Goal: Task Accomplishment & Management: Manage account settings

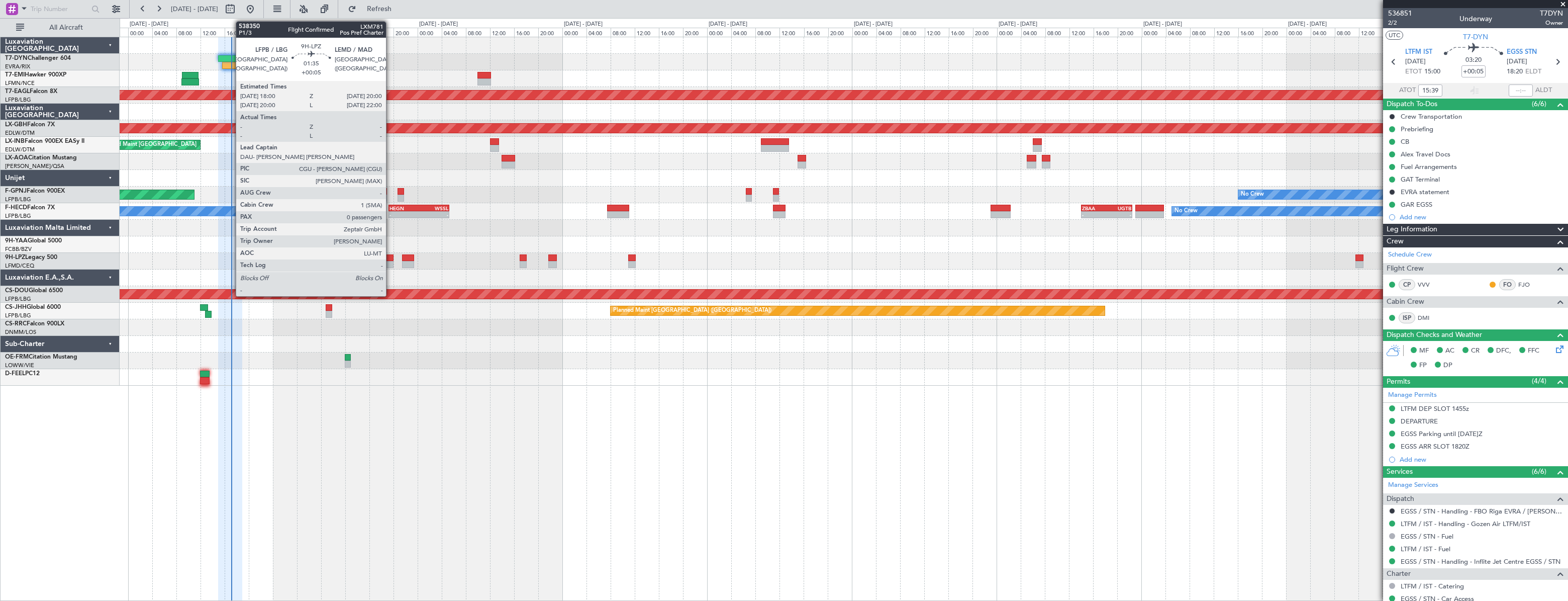
click at [390, 256] on div at bounding box center [387, 258] width 12 height 7
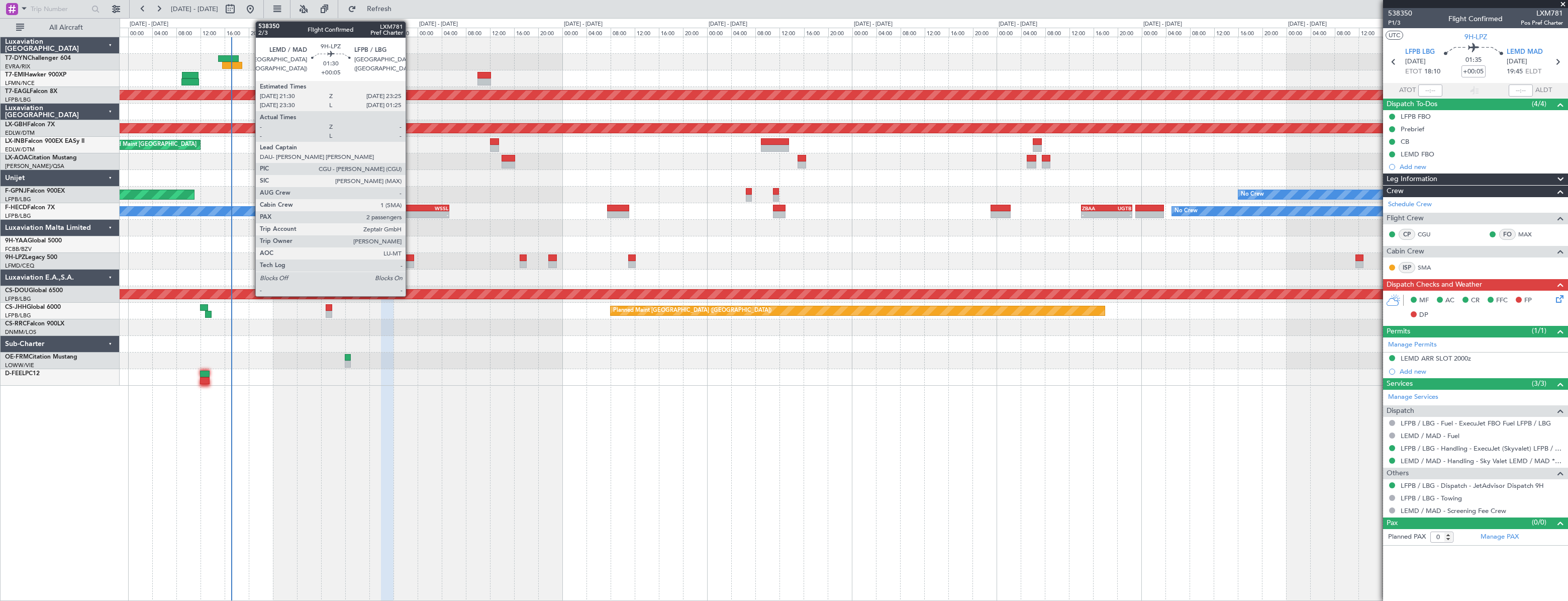
click at [411, 261] on div at bounding box center [408, 264] width 12 height 7
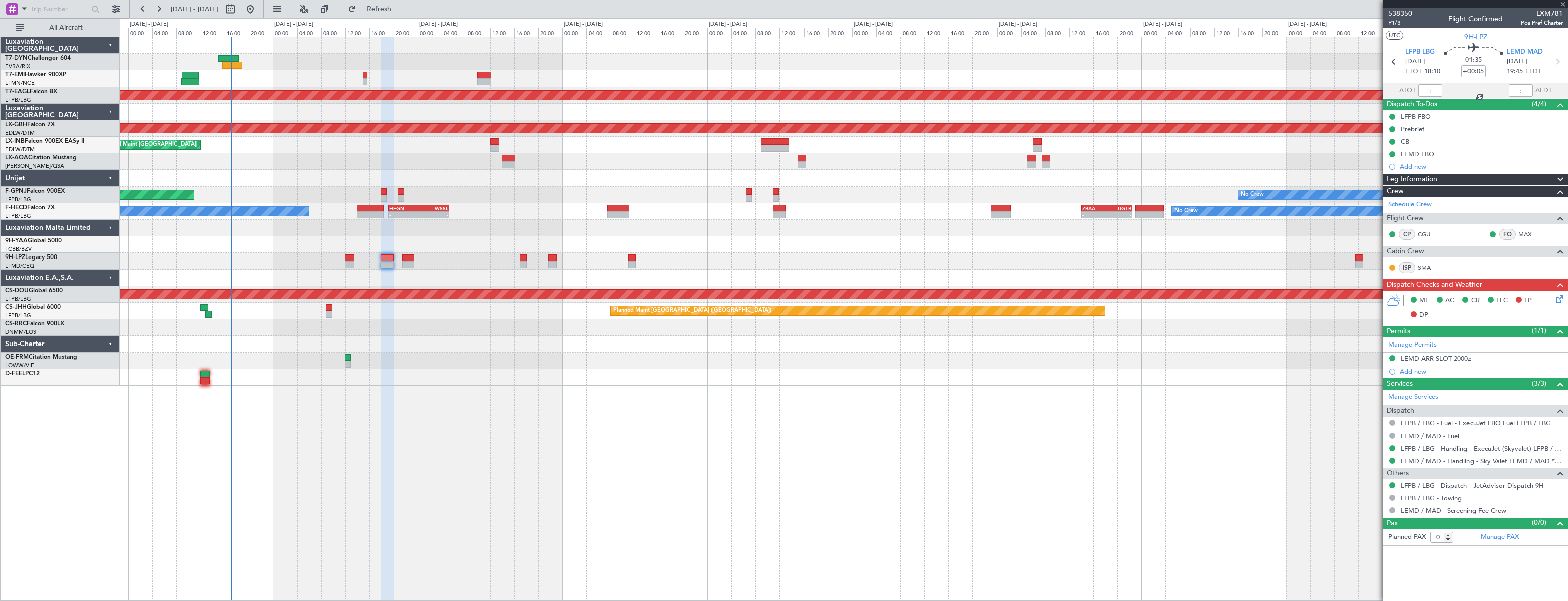
click at [411, 261] on div at bounding box center [408, 264] width 12 height 7
type input "2"
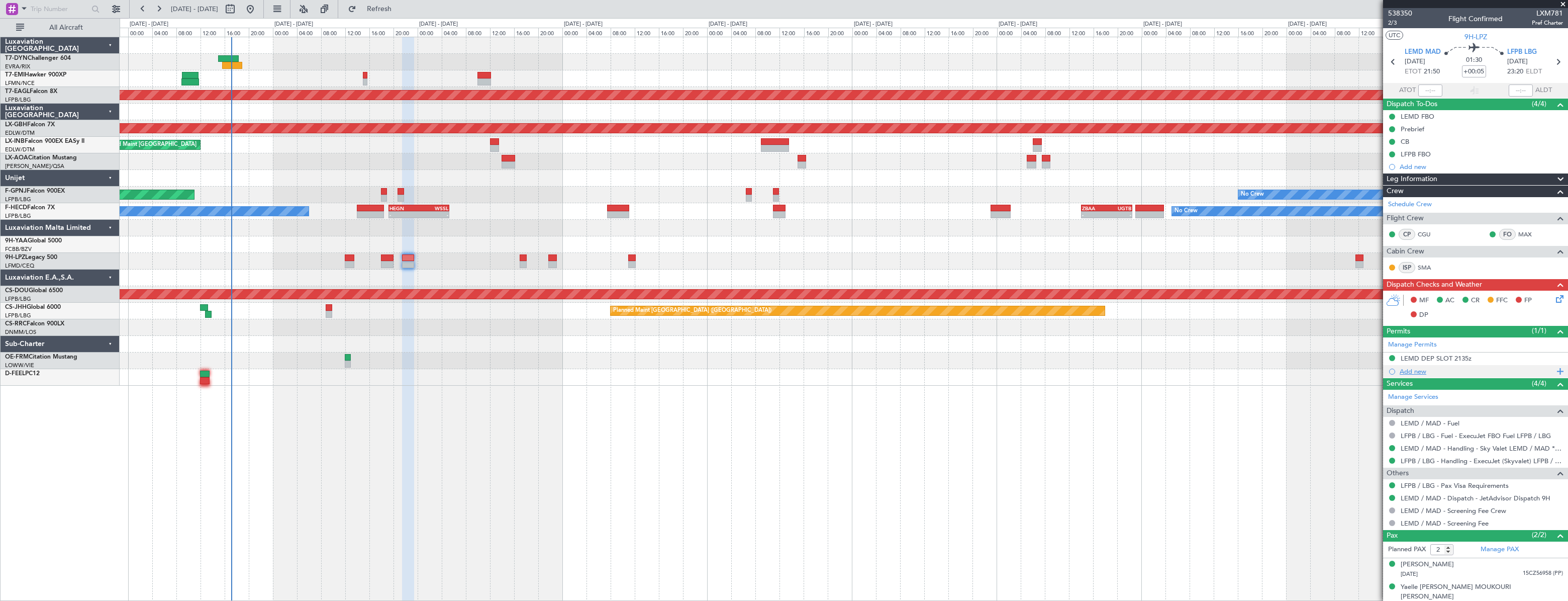
scroll to position [1, 0]
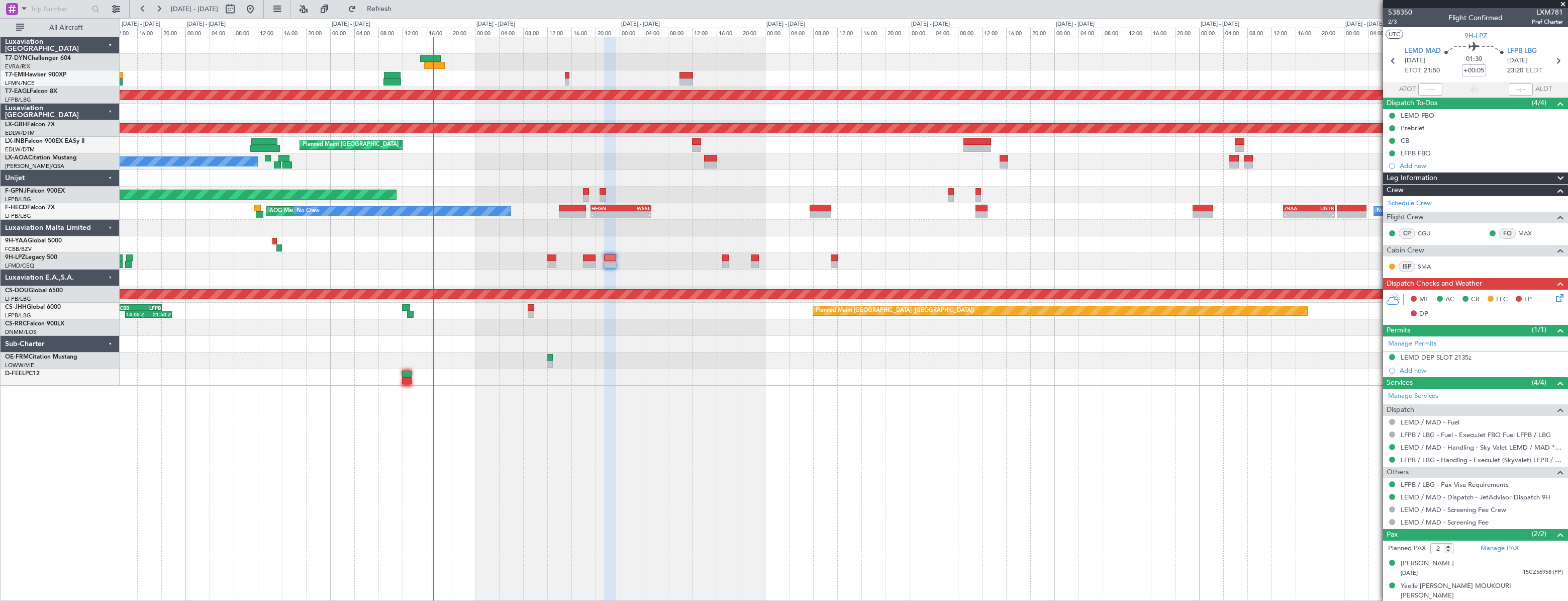
click at [973, 227] on div "No Crew Planned Maint [GEOGRAPHIC_DATA] (Al Maktoum Intl) Planned Maint Nurnber…" at bounding box center [843, 211] width 1448 height 349
click at [700, 231] on div at bounding box center [843, 228] width 1448 height 16
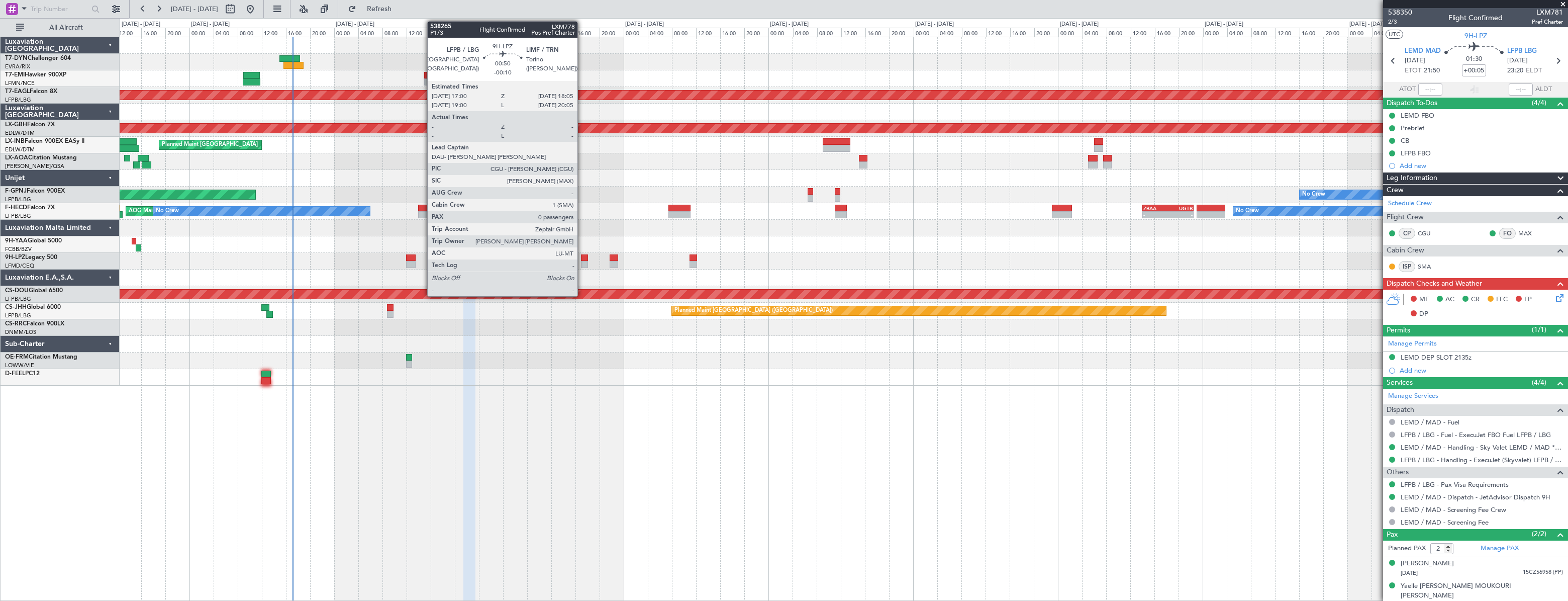
click at [582, 256] on div at bounding box center [584, 258] width 7 height 7
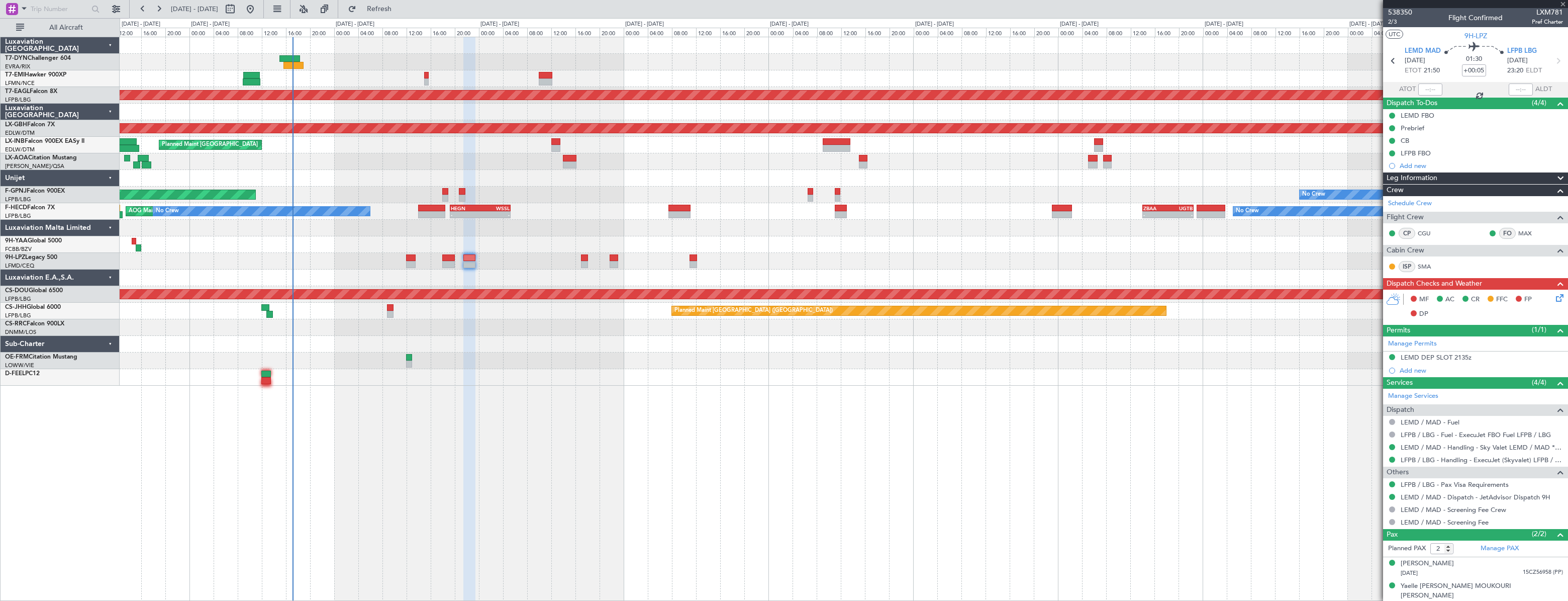
type input "-00:10"
type input "0"
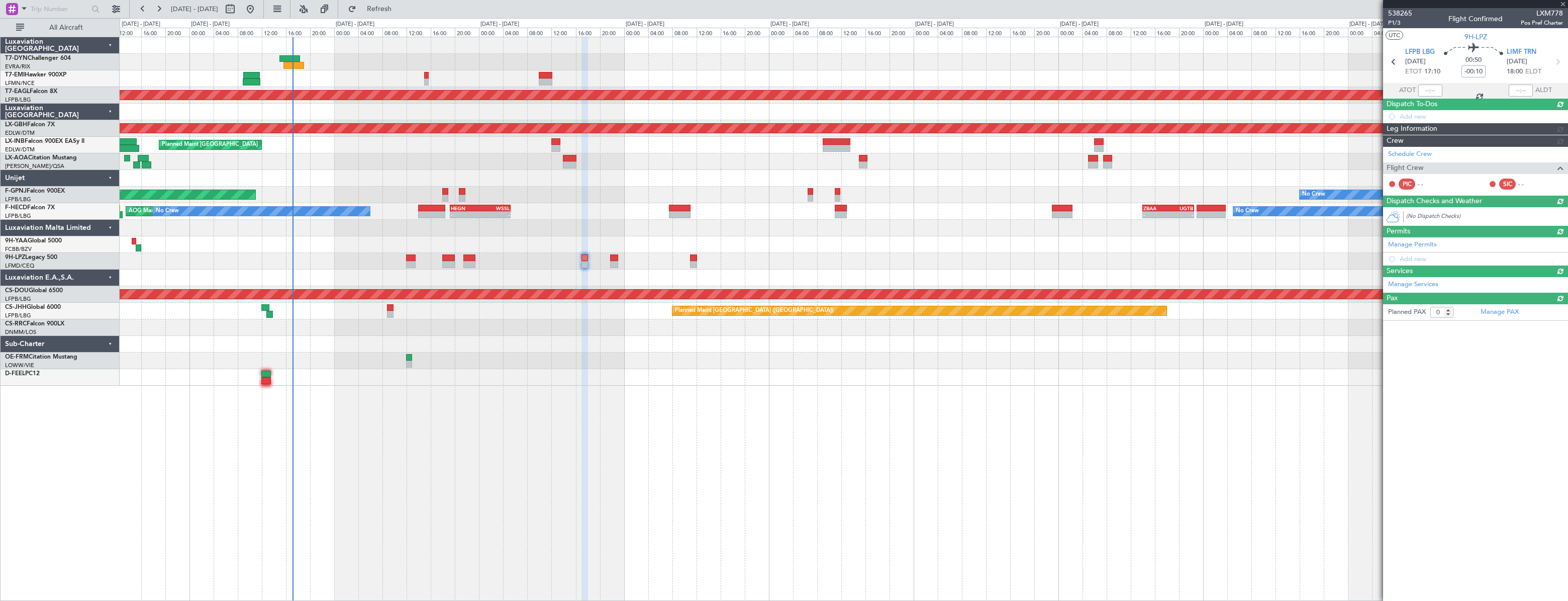
scroll to position [0, 0]
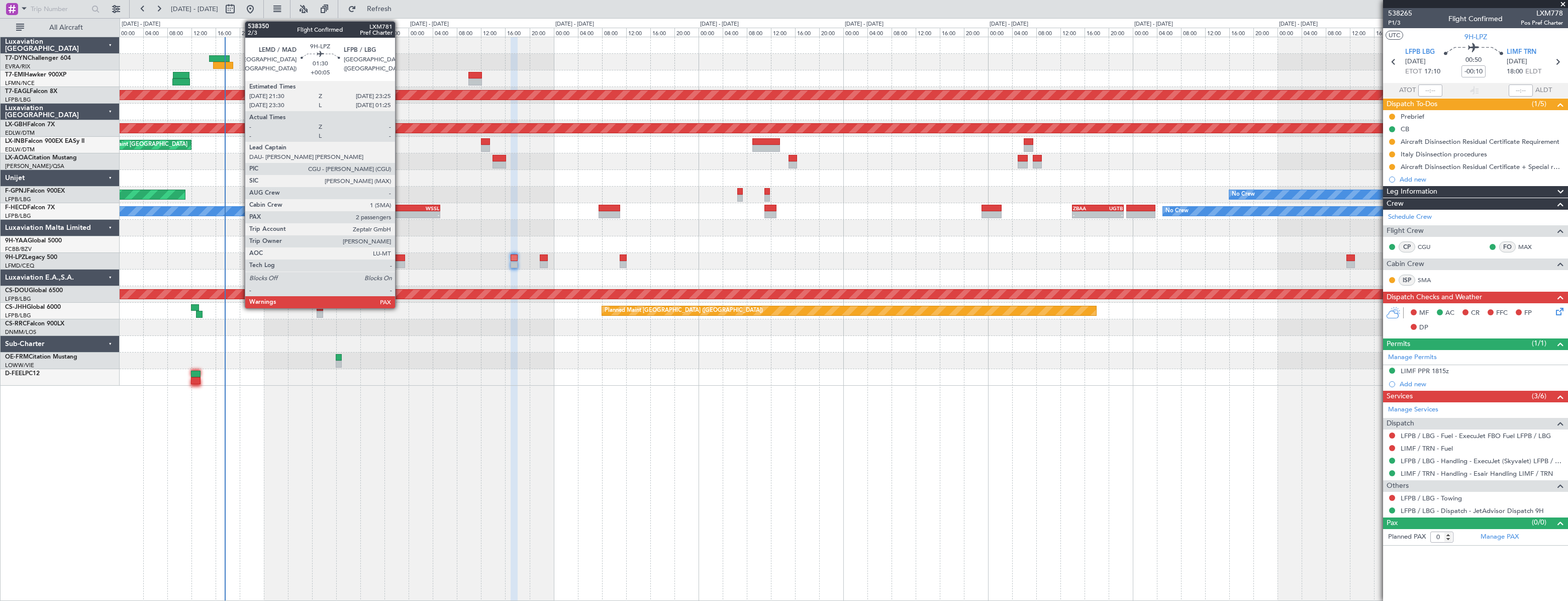
click at [400, 259] on div at bounding box center [399, 258] width 12 height 7
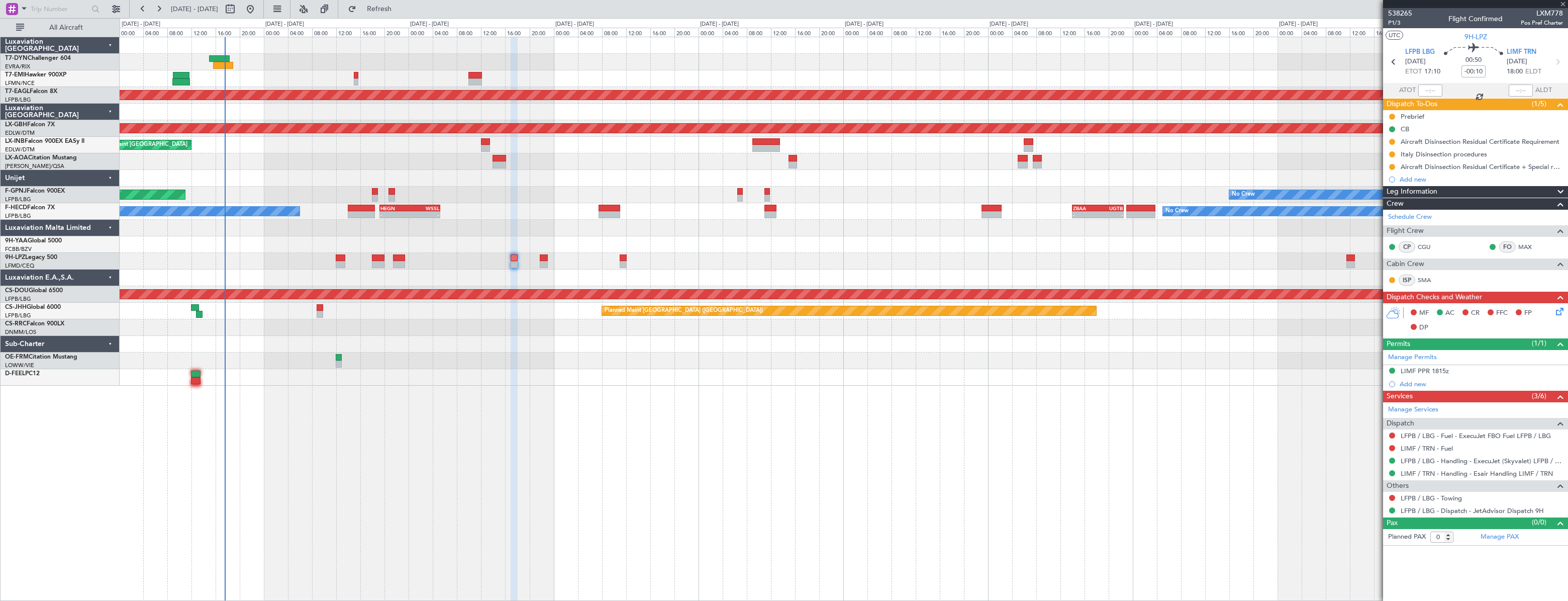
type input "+00:05"
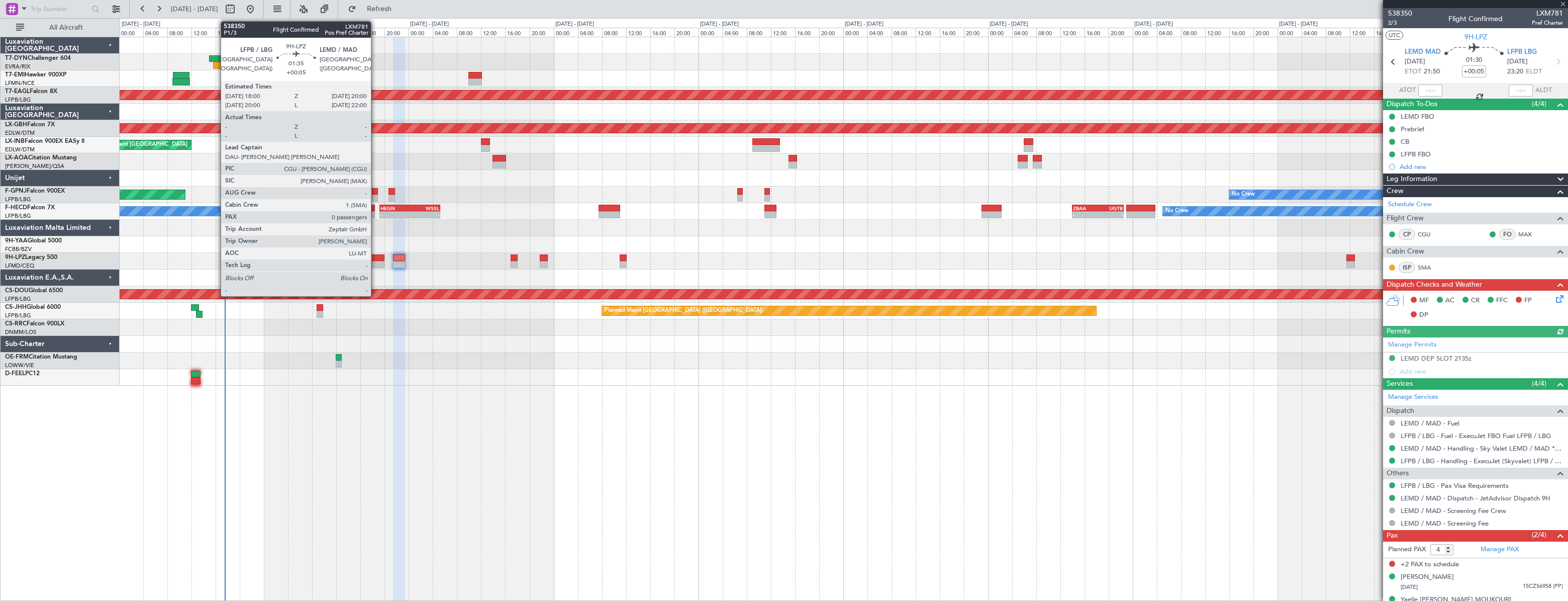
click at [375, 257] on div at bounding box center [378, 258] width 12 height 7
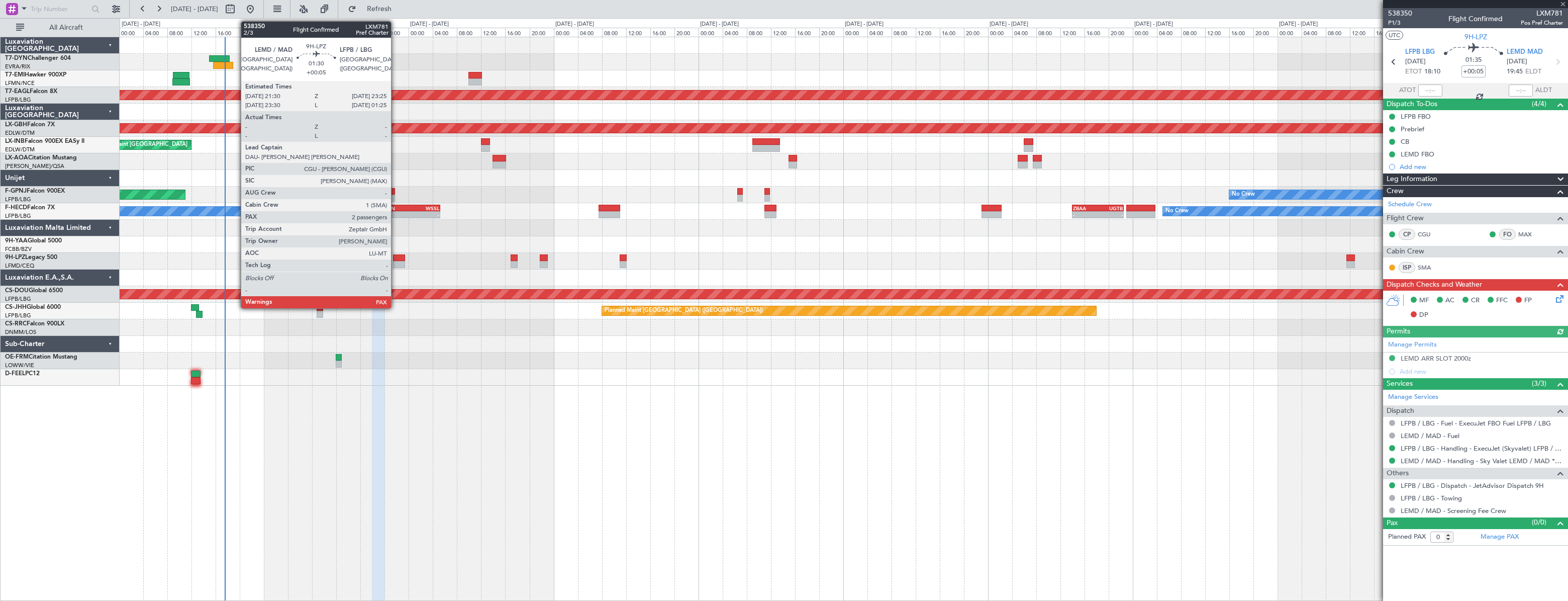
click at [396, 260] on div at bounding box center [399, 258] width 12 height 7
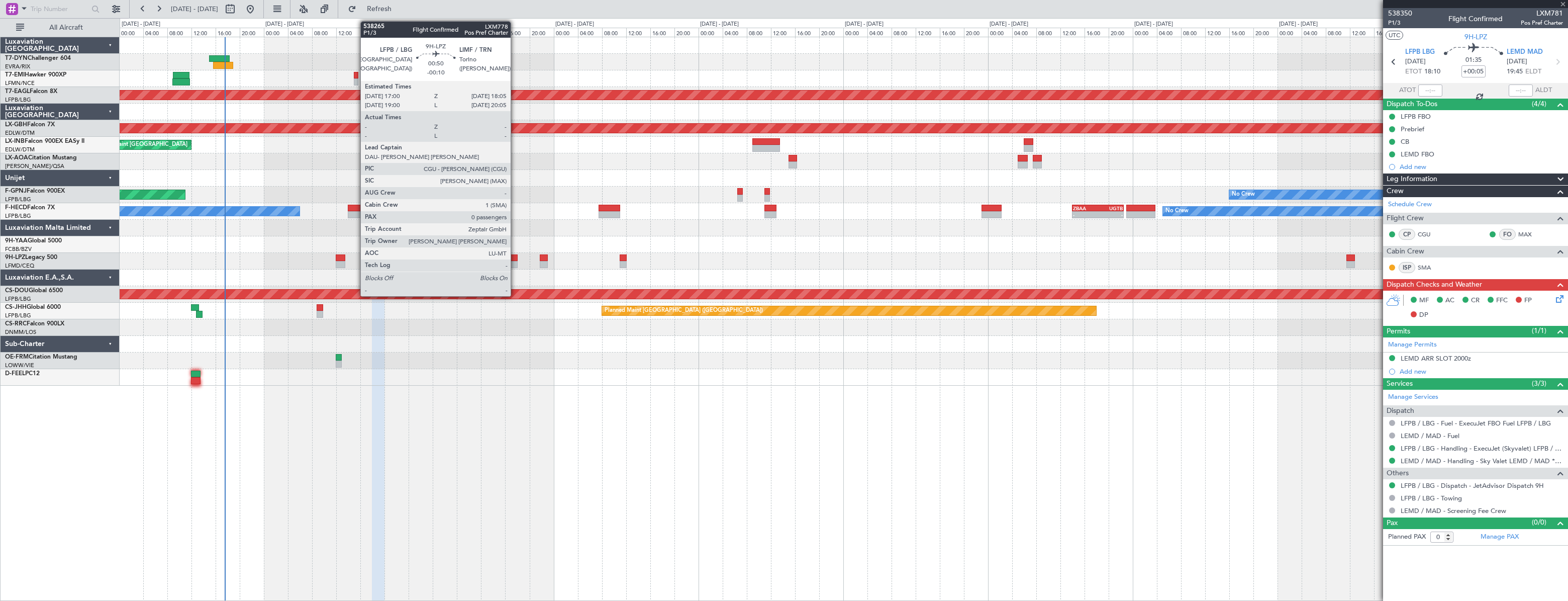
type input "4"
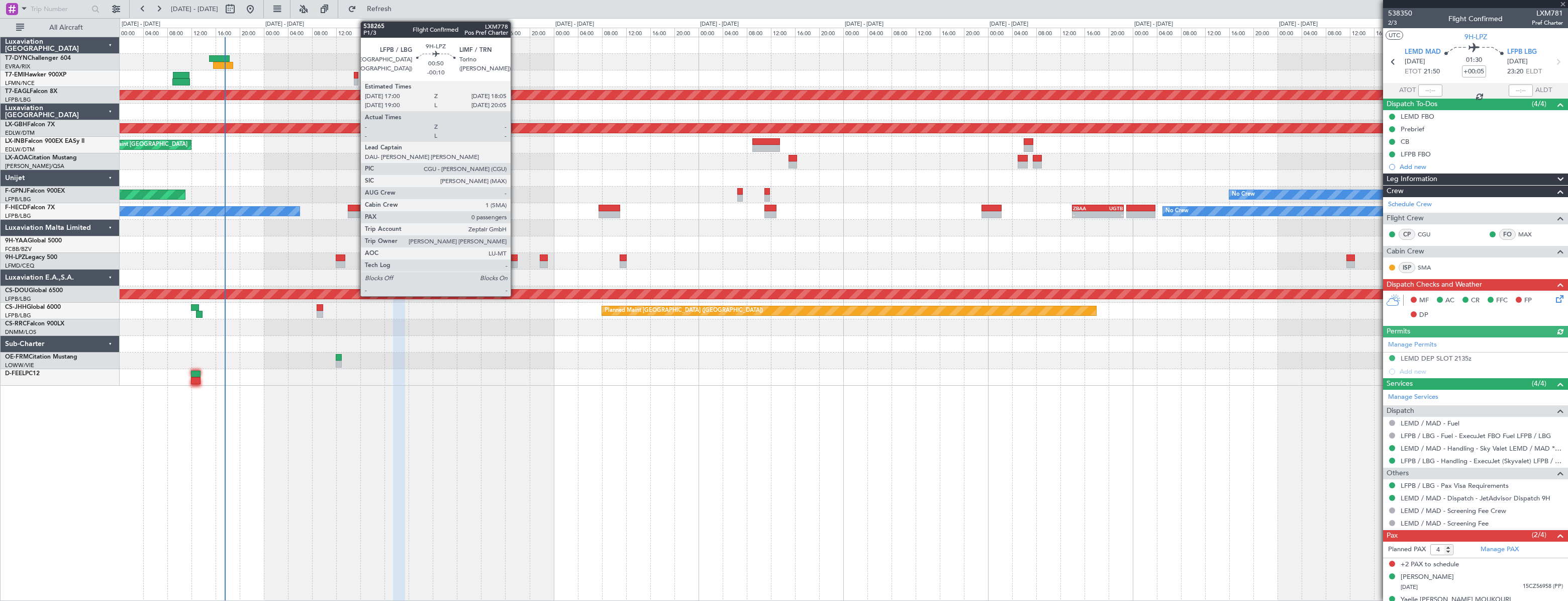
click at [515, 256] on div at bounding box center [514, 258] width 7 height 7
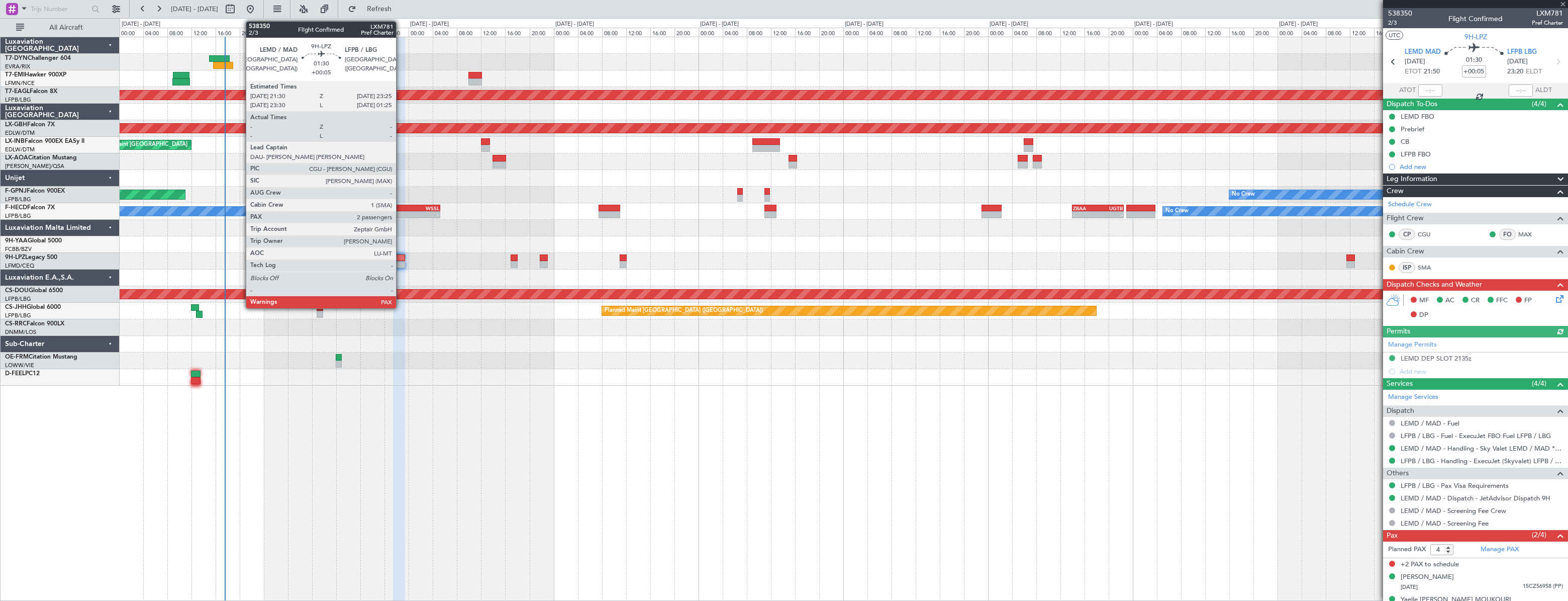
type input "-00:10"
type input "0"
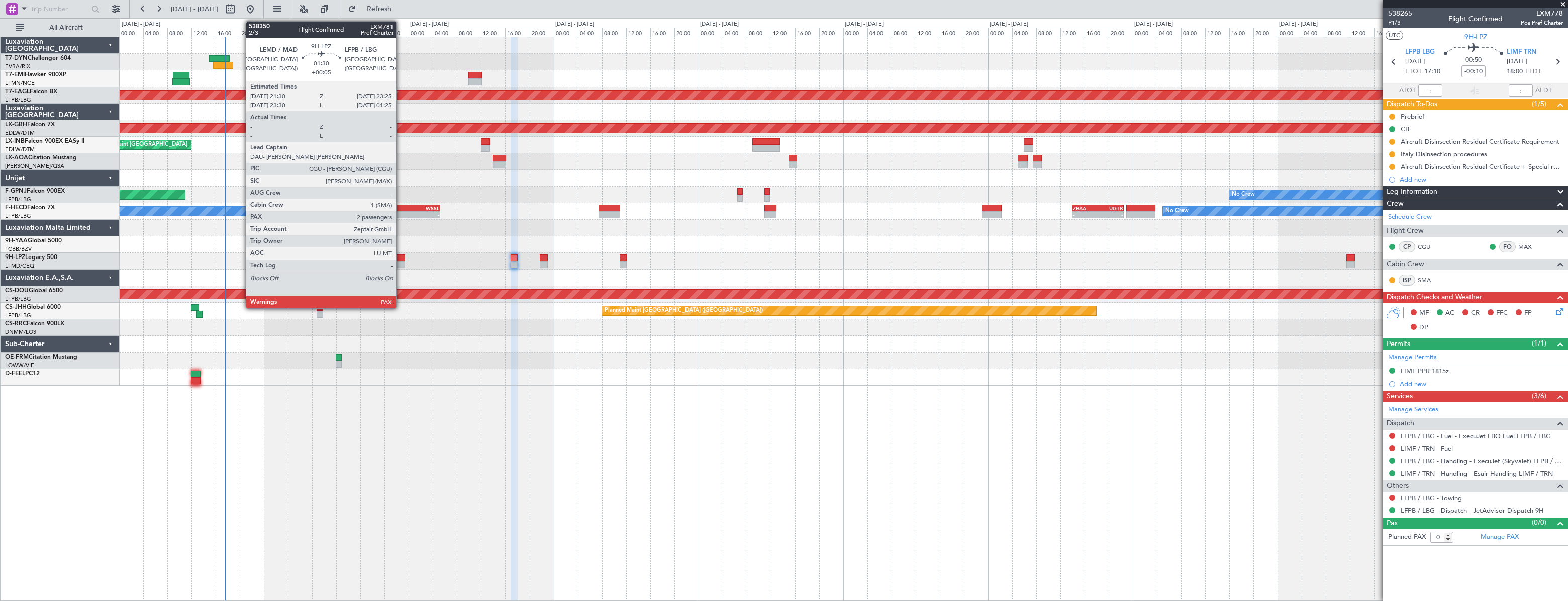
click at [401, 261] on div at bounding box center [399, 264] width 12 height 7
type input "+00:05"
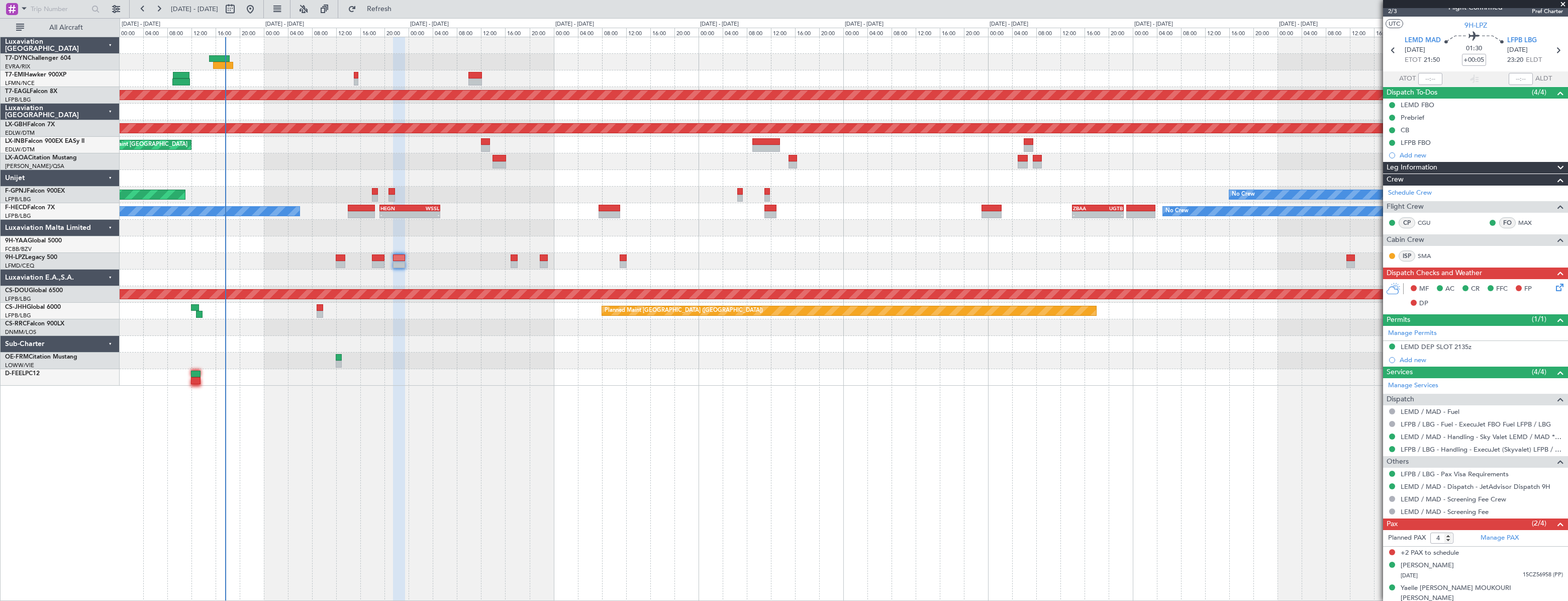
scroll to position [14, 0]
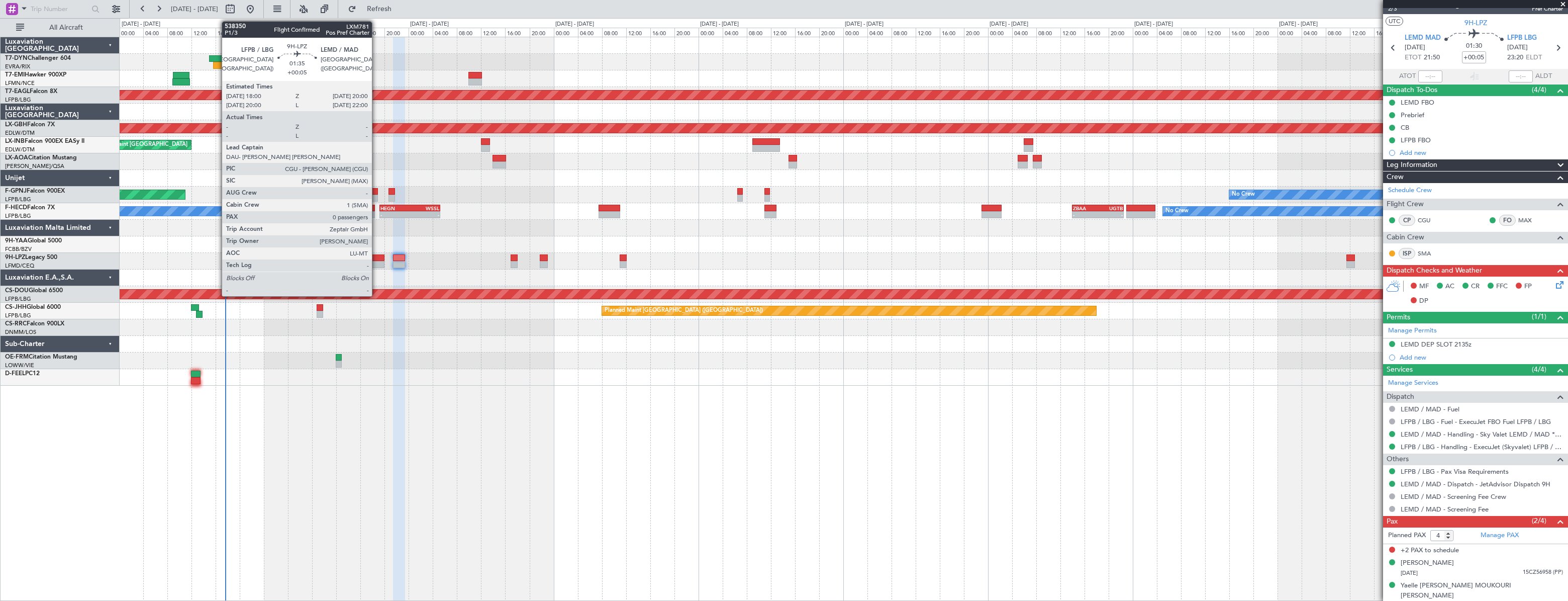
click at [377, 259] on div at bounding box center [378, 258] width 12 height 7
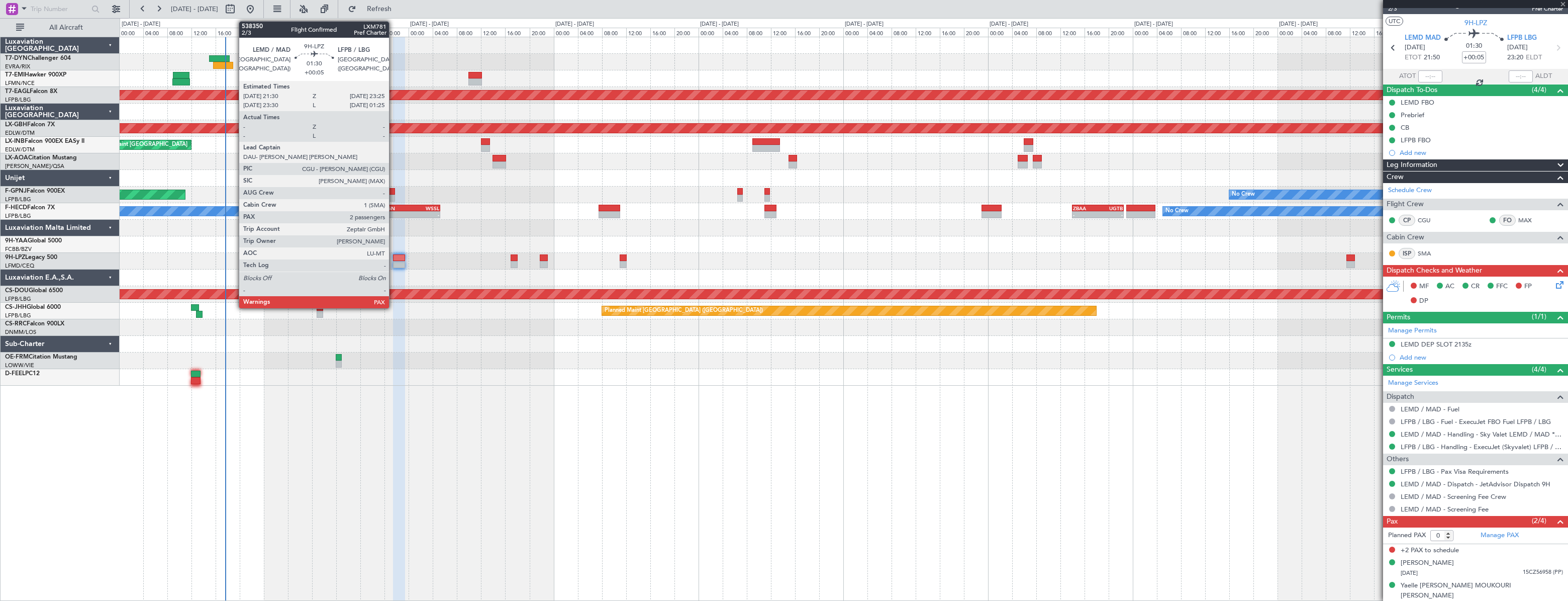
scroll to position [0, 0]
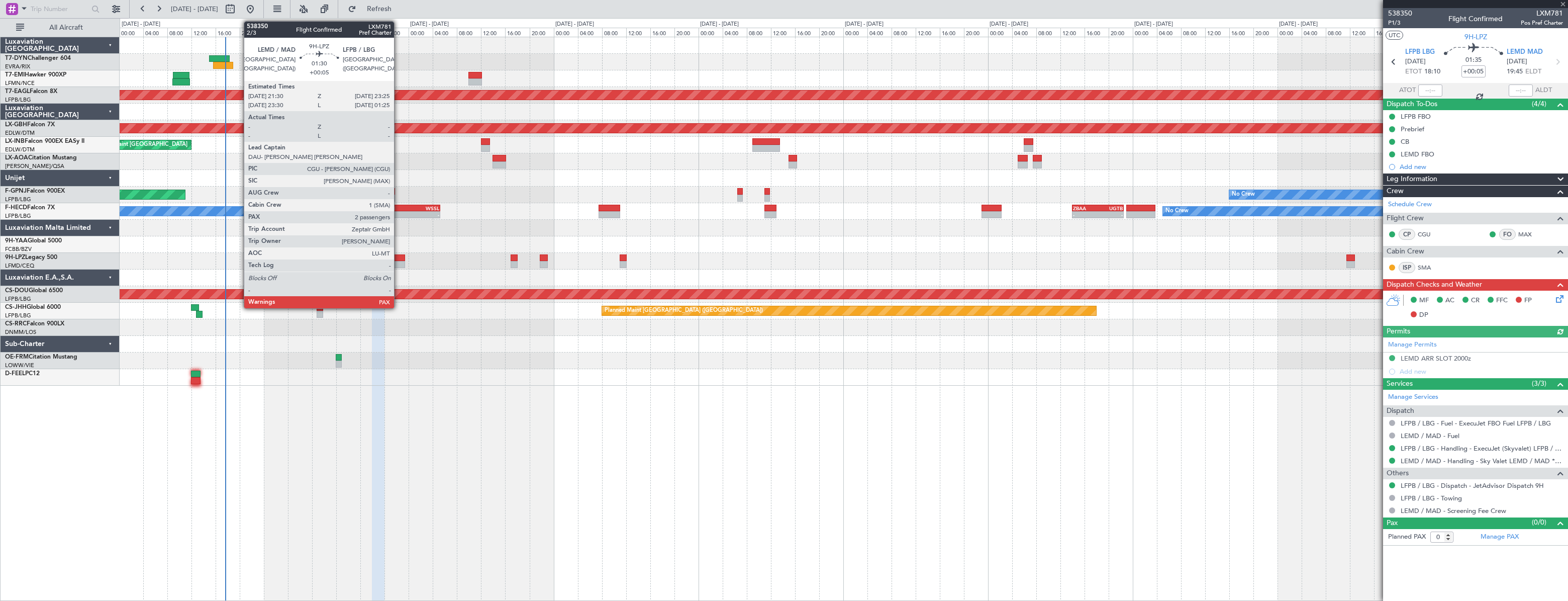
click at [399, 258] on div at bounding box center [399, 258] width 12 height 7
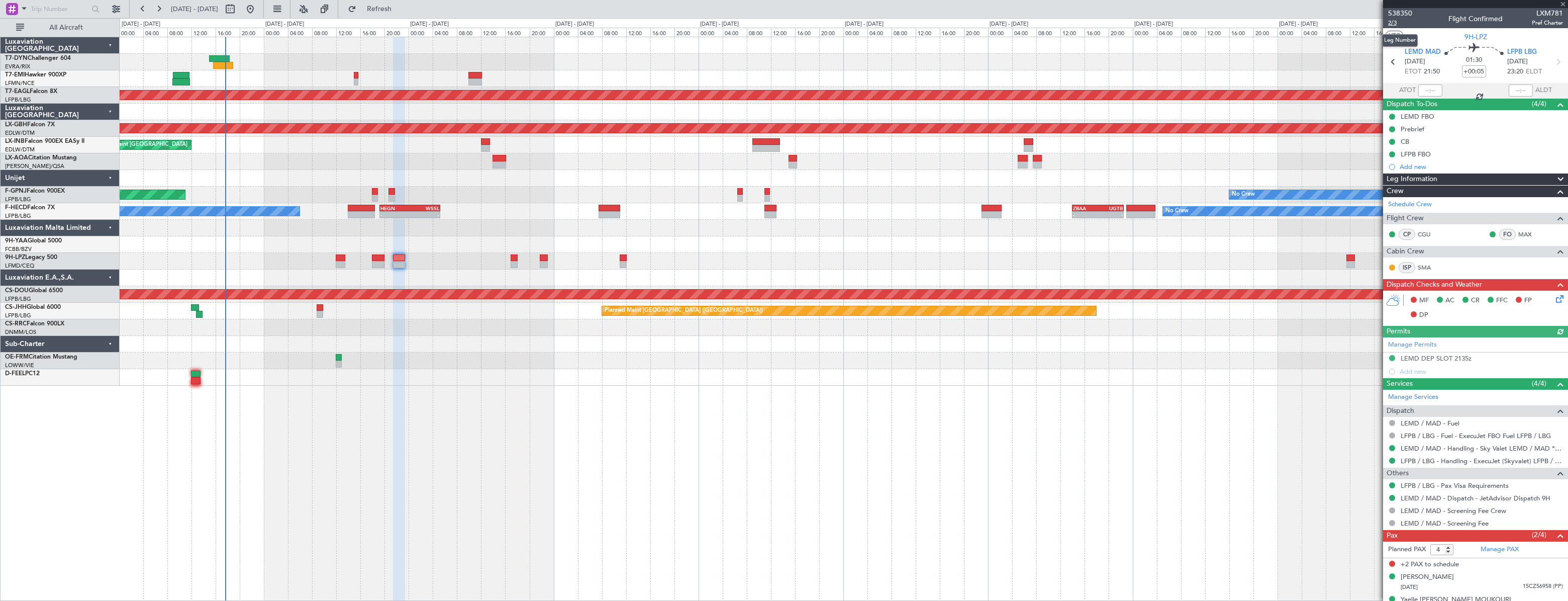
click at [1399, 26] on span "2/3" at bounding box center [1400, 23] width 24 height 8
click at [1391, 22] on span "2/3" at bounding box center [1400, 23] width 24 height 8
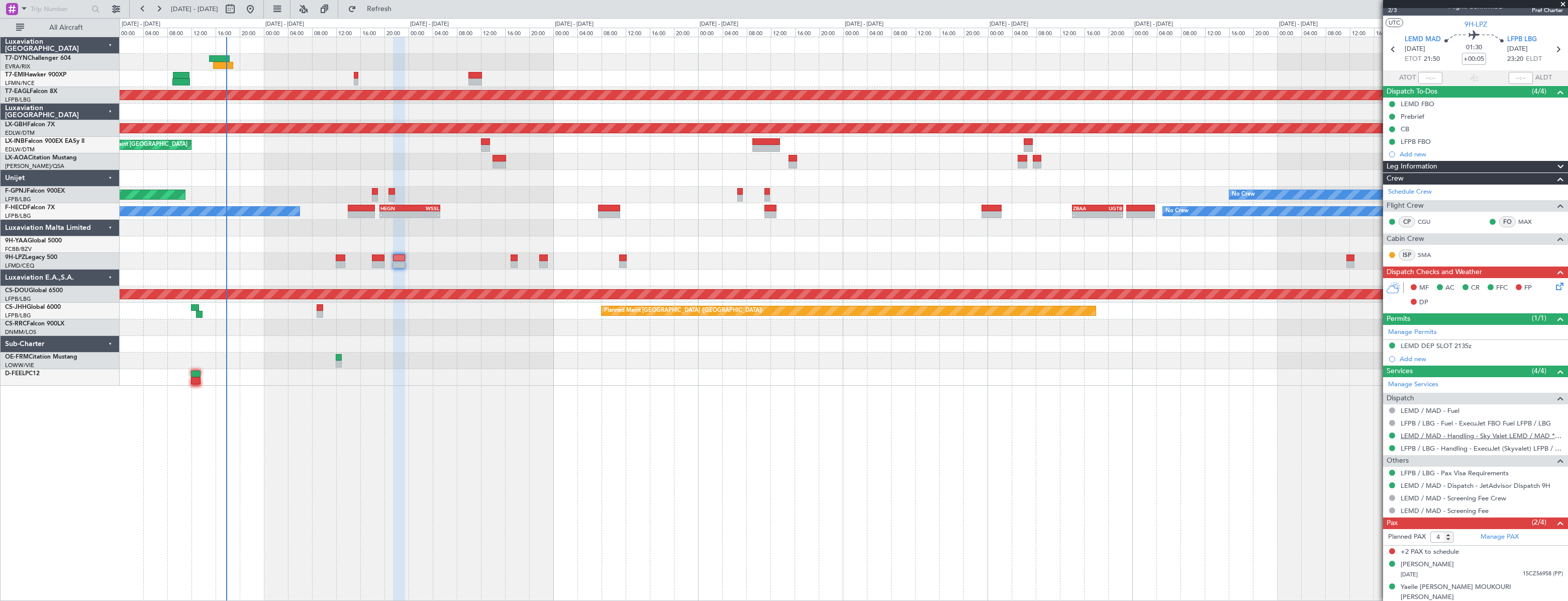
scroll to position [14, 0]
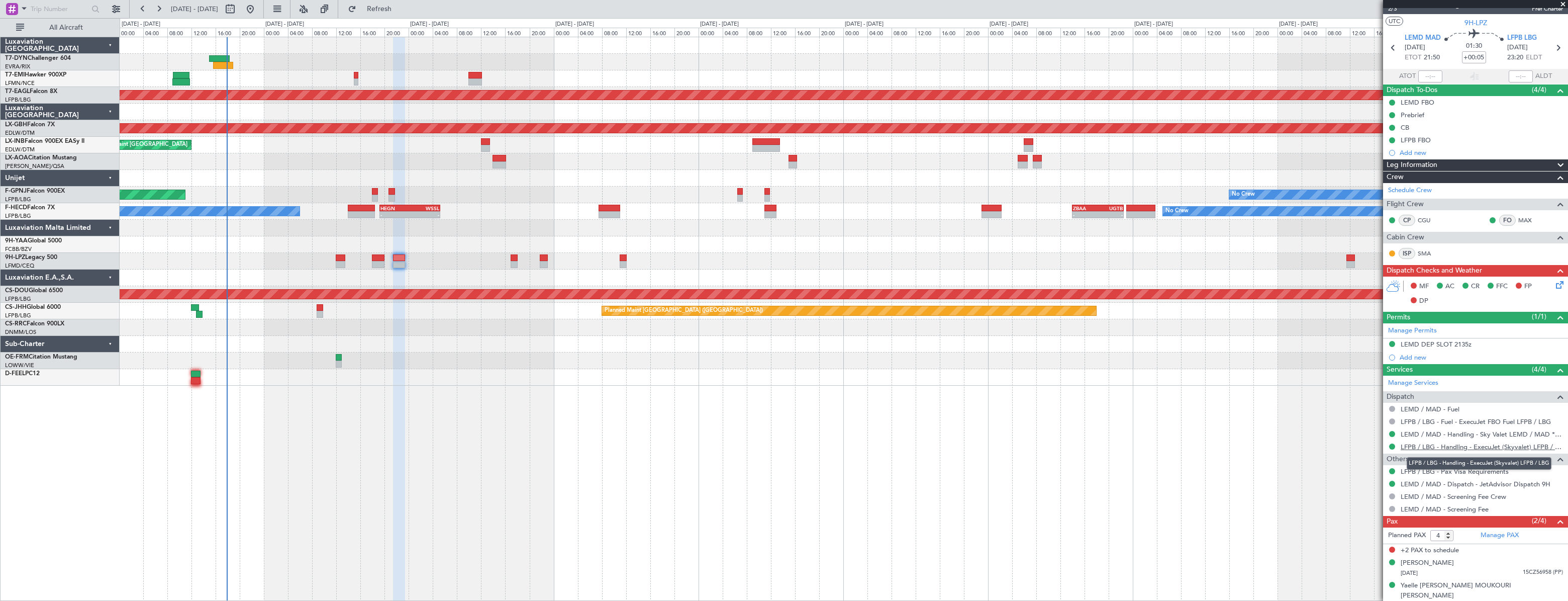
click at [1434, 443] on link "LFPB / LBG - Handling - ExecuJet (Skyvalet) LFPB / LBG" at bounding box center [1482, 447] width 163 height 8
click at [1554, 284] on icon at bounding box center [1558, 283] width 8 height 8
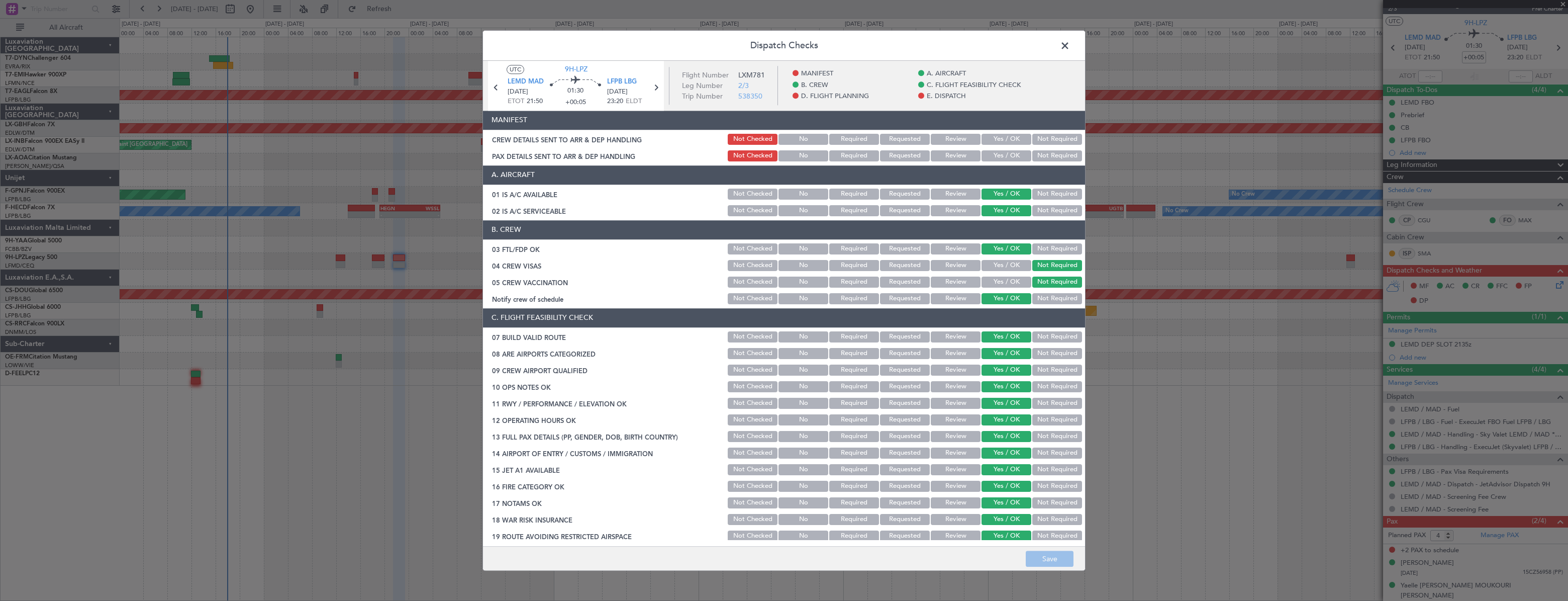
click at [993, 134] on button "Yes / OK" at bounding box center [1006, 139] width 50 height 11
click at [995, 154] on button "Yes / OK" at bounding box center [1006, 156] width 50 height 11
click at [1041, 560] on button "Save" at bounding box center [1050, 558] width 48 height 16
click at [1070, 49] on span at bounding box center [1070, 48] width 0 height 20
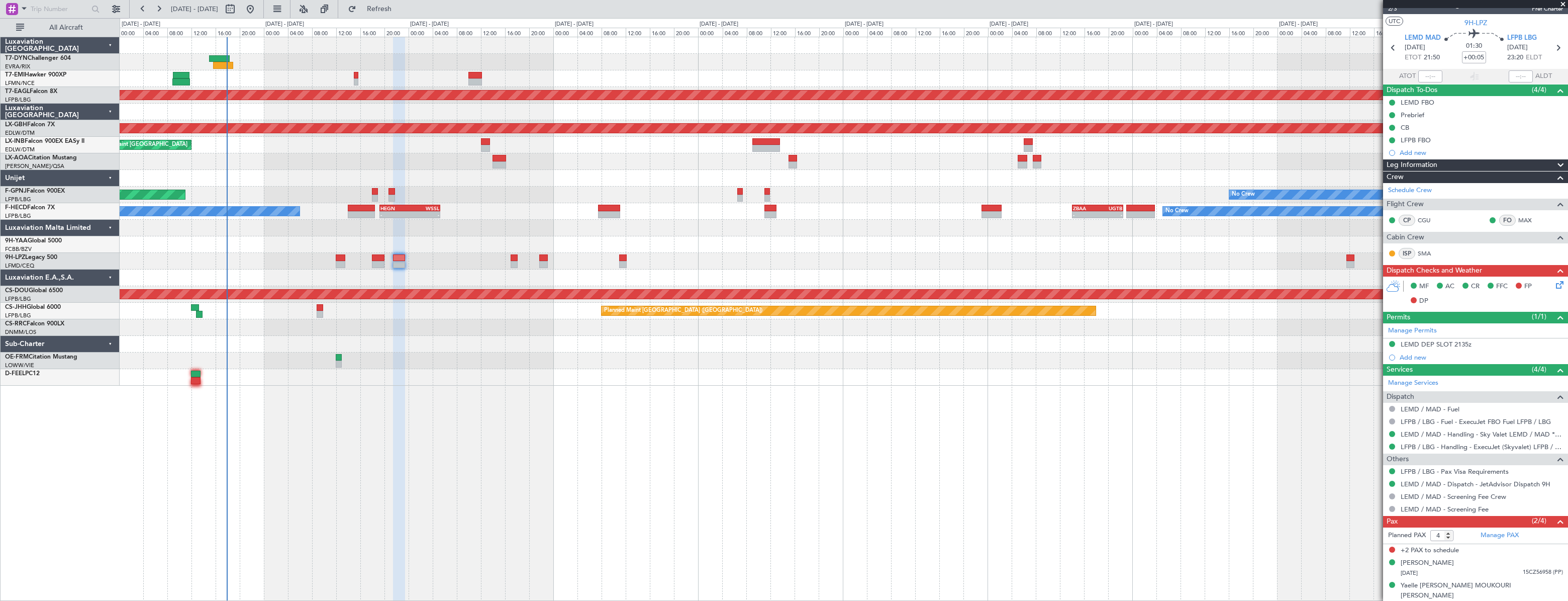
click at [387, 255] on div at bounding box center [843, 261] width 1448 height 16
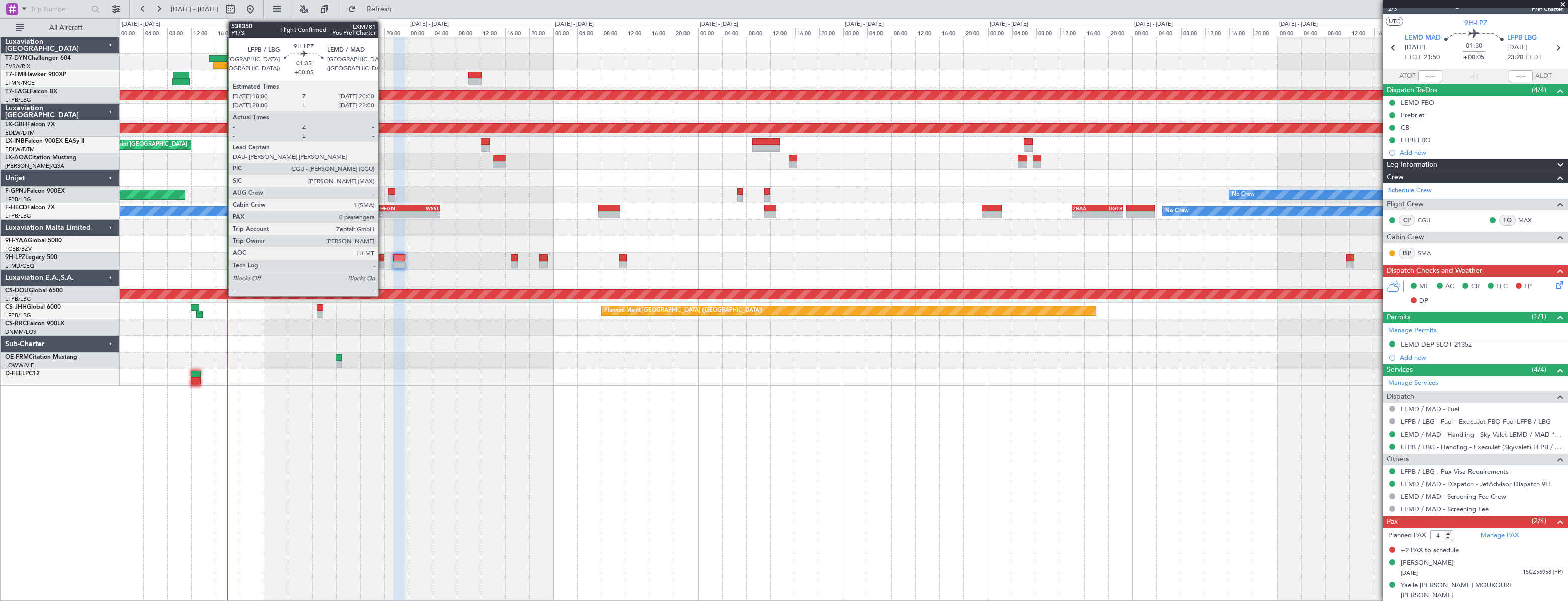
click at [383, 256] on div at bounding box center [378, 258] width 12 height 7
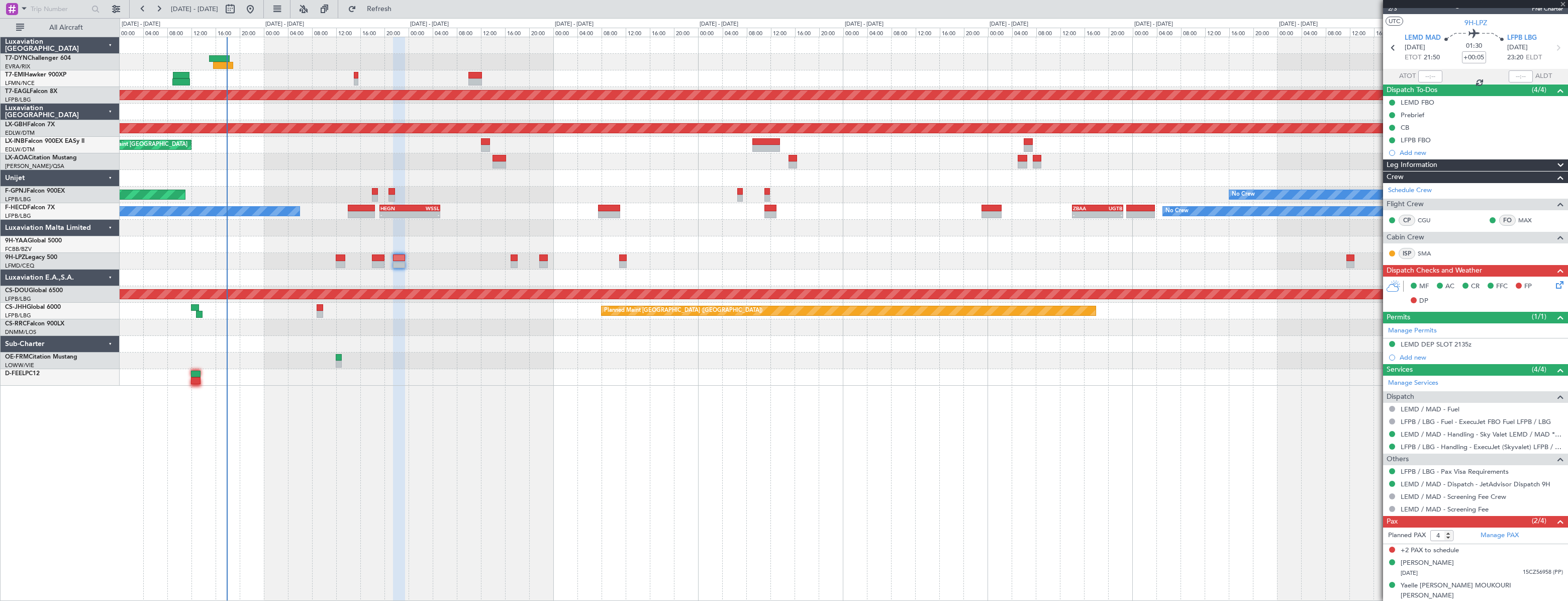
type input "0"
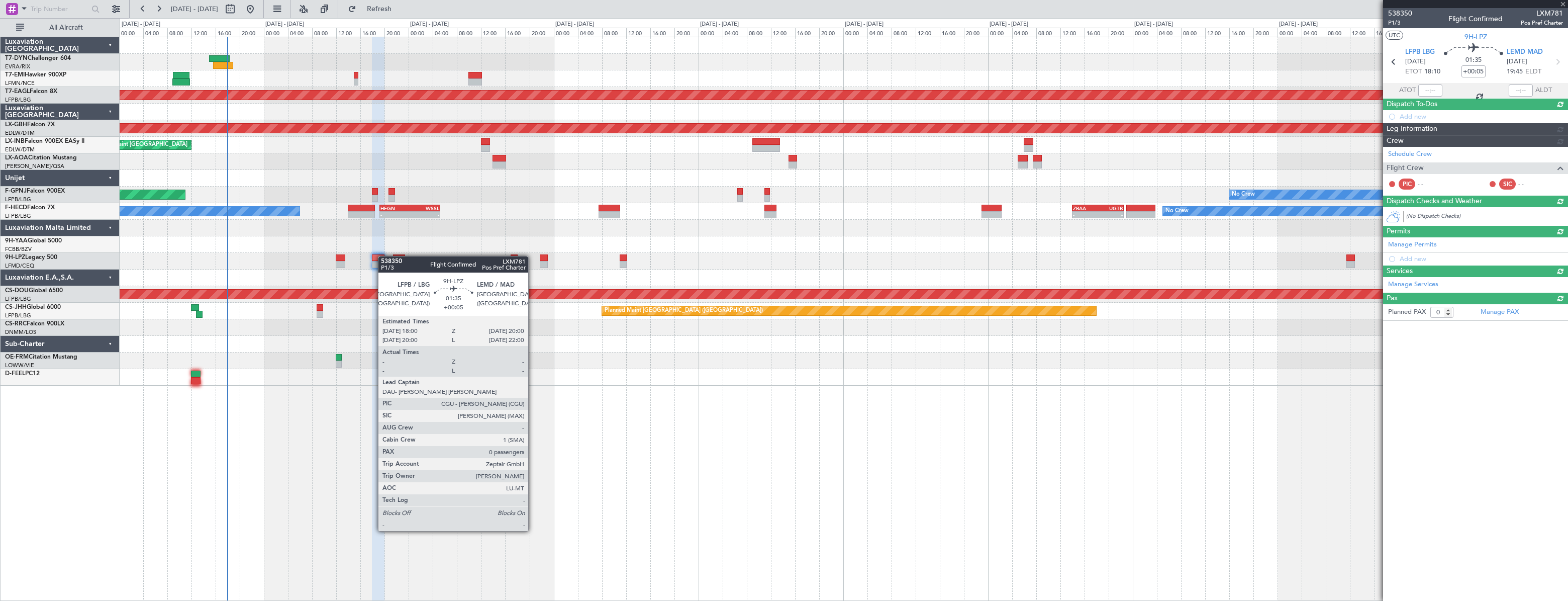
scroll to position [0, 0]
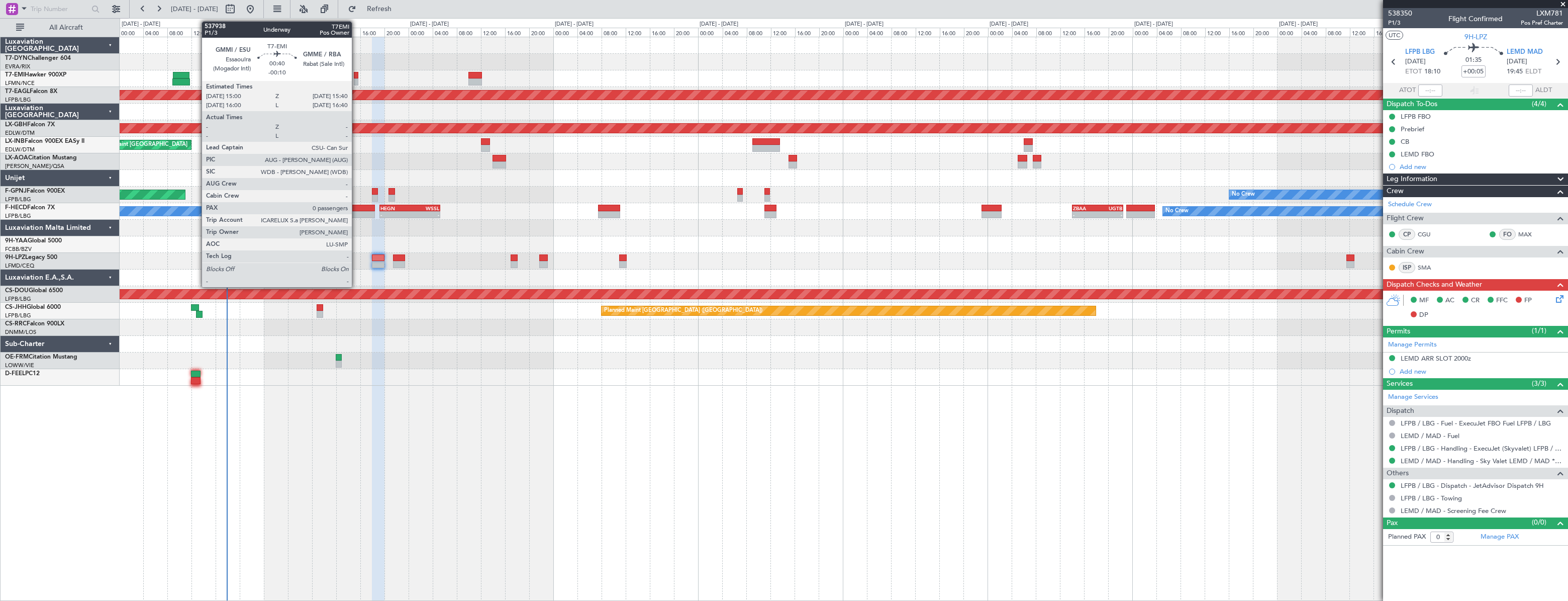
click at [357, 74] on div at bounding box center [356, 75] width 5 height 7
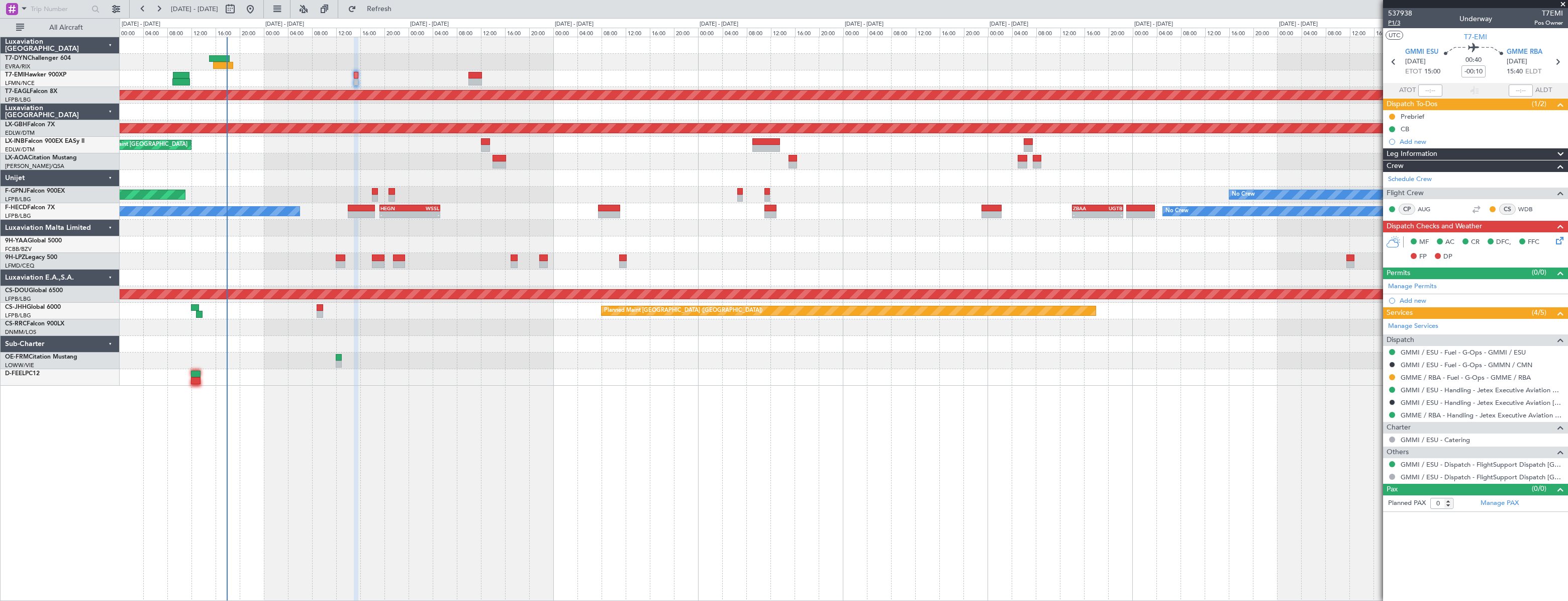
click at [1401, 23] on span "P1/3" at bounding box center [1400, 23] width 24 height 8
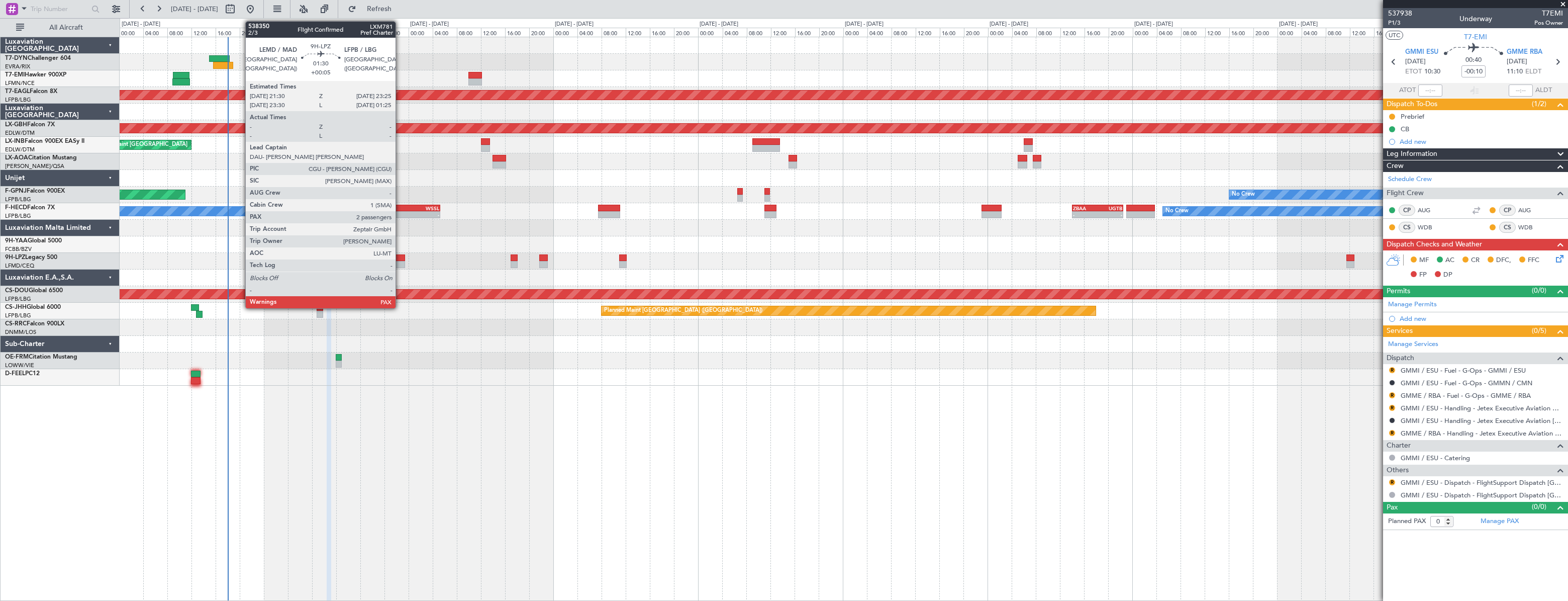
click at [400, 257] on div at bounding box center [399, 258] width 12 height 7
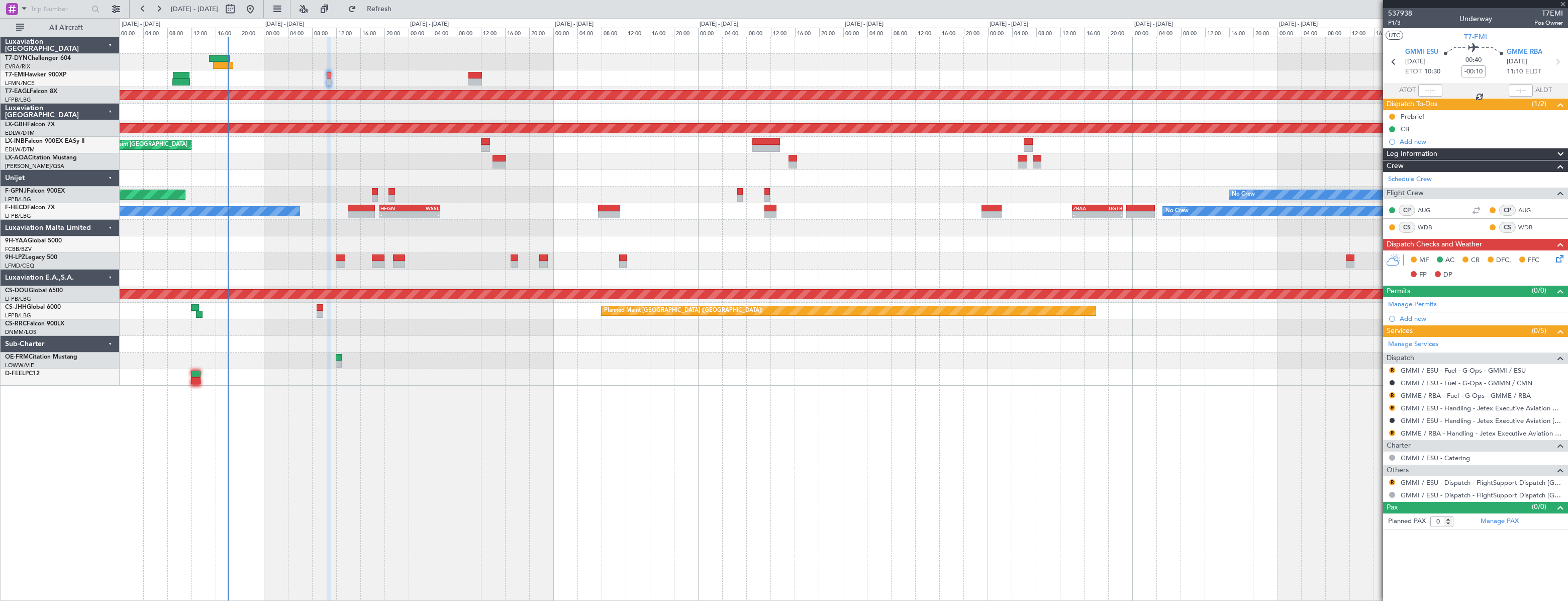
type input "+00:05"
type input "4"
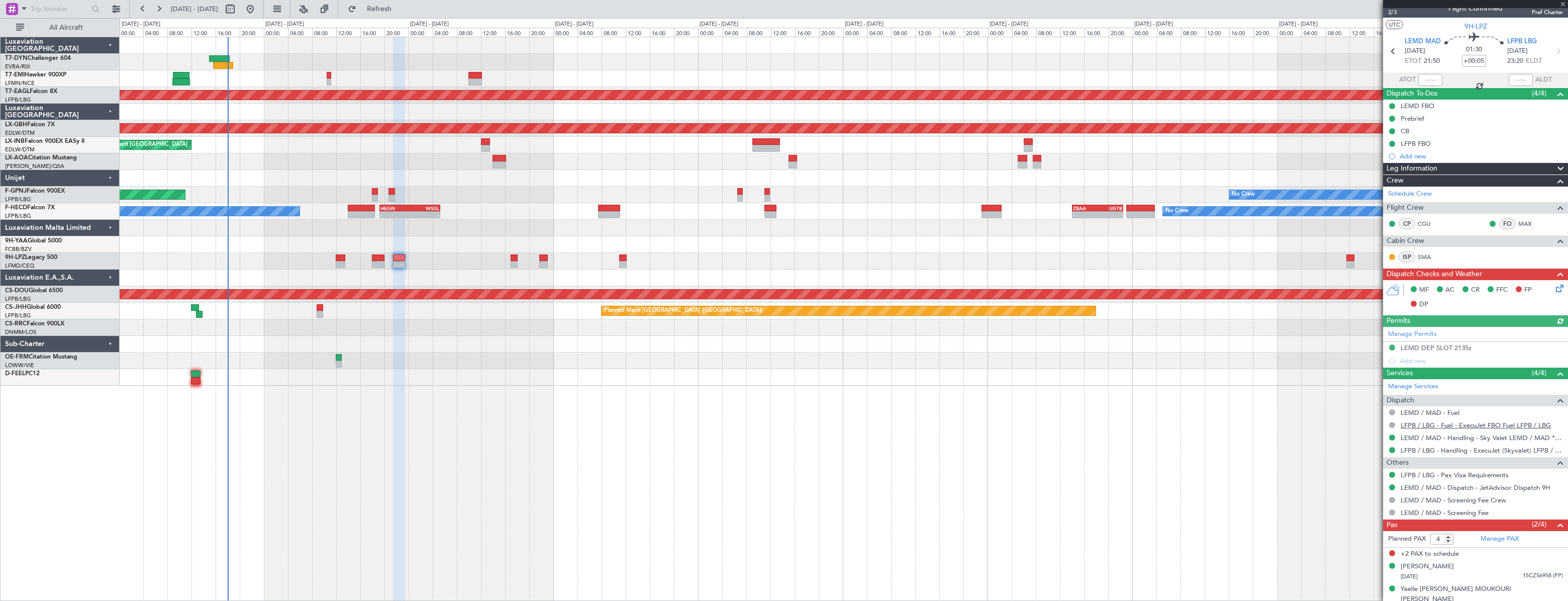
scroll to position [14, 0]
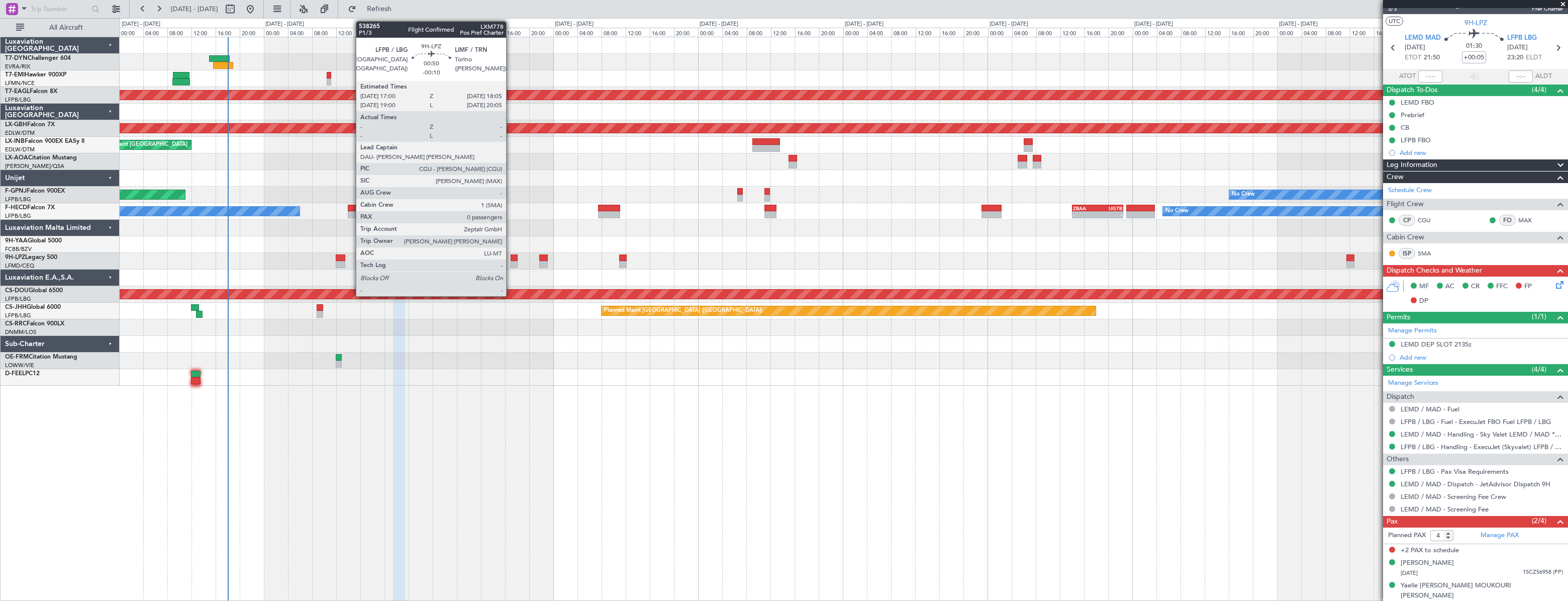
click at [511, 257] on div at bounding box center [514, 258] width 7 height 7
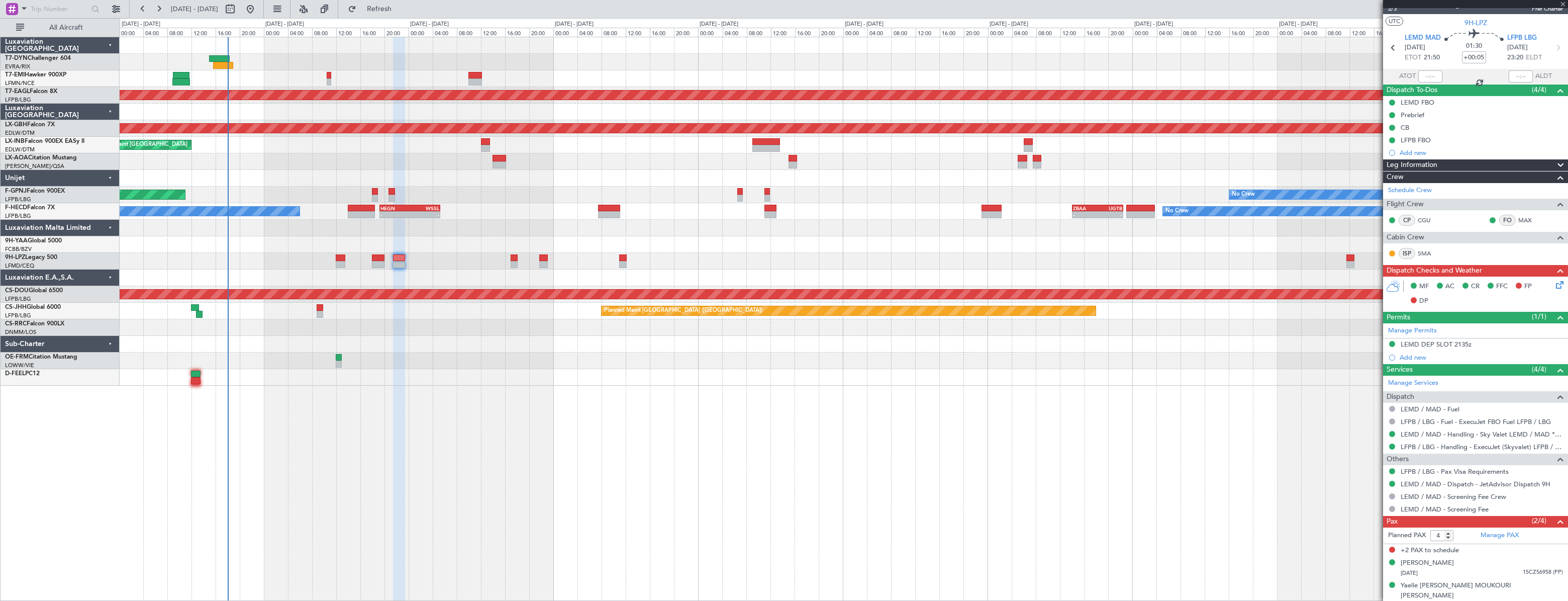
type input "-00:10"
type input "0"
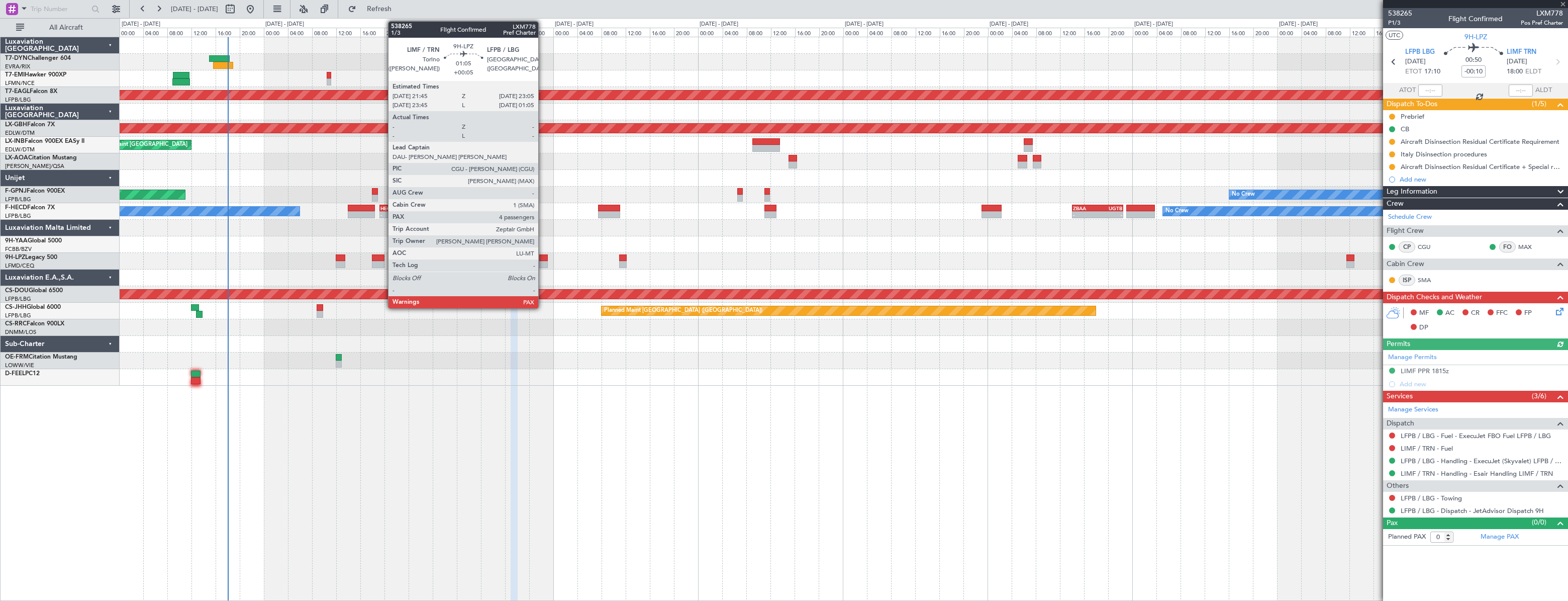
click at [543, 261] on div at bounding box center [543, 264] width 8 height 7
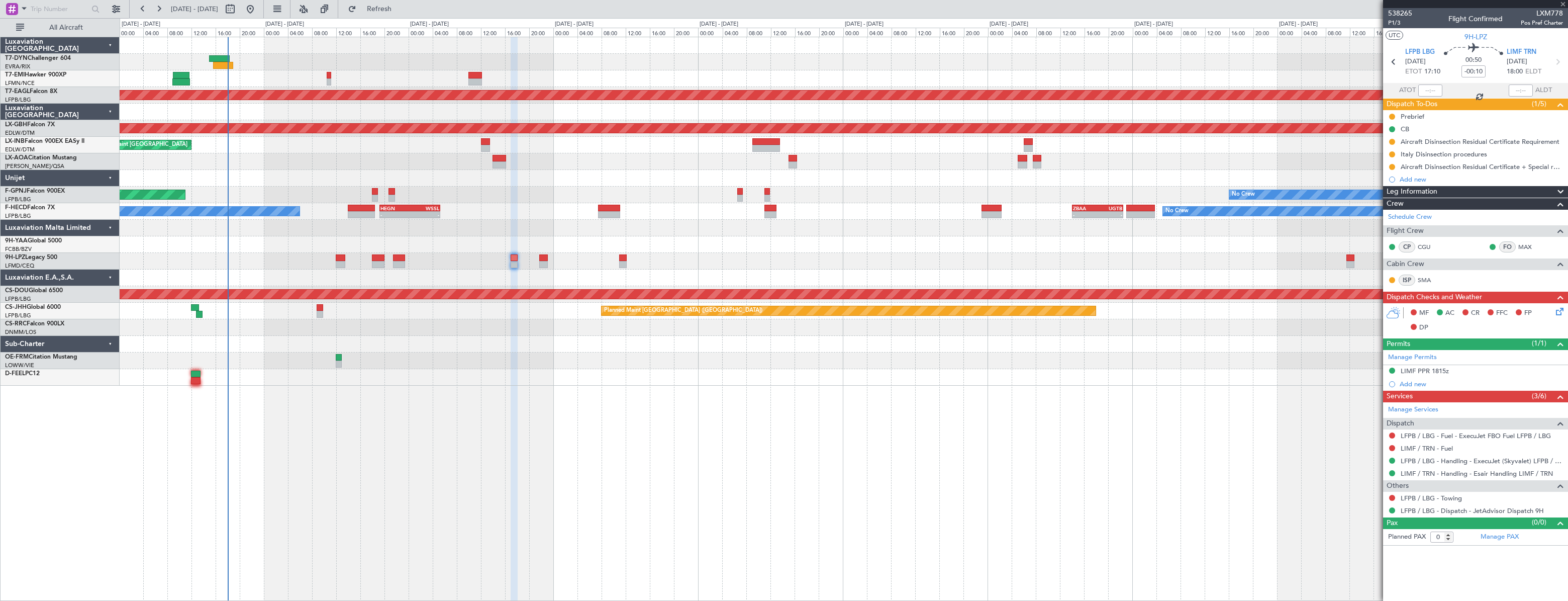
type input "+00:05"
type input "4"
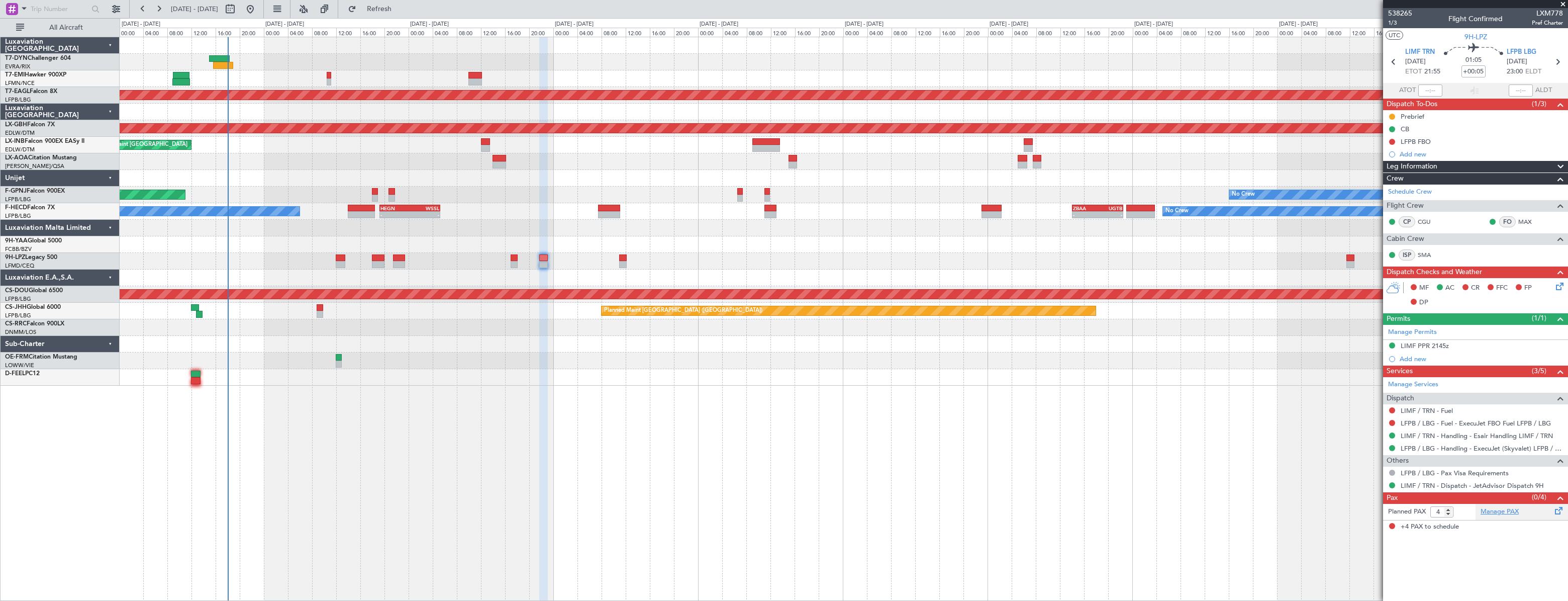
click at [1495, 510] on link "Manage PAX" at bounding box center [1500, 512] width 38 height 10
